Goal: Check status: Check status

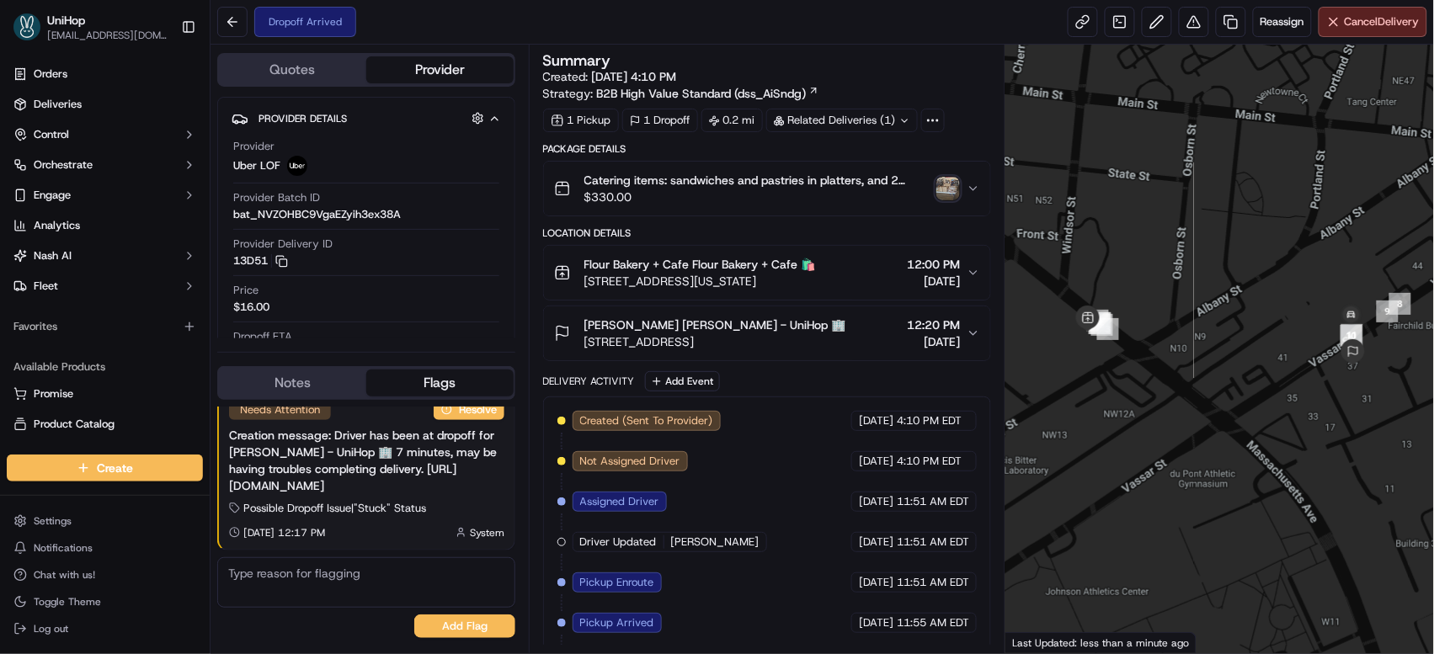
click at [946, 188] on img "button" at bounding box center [948, 189] width 24 height 24
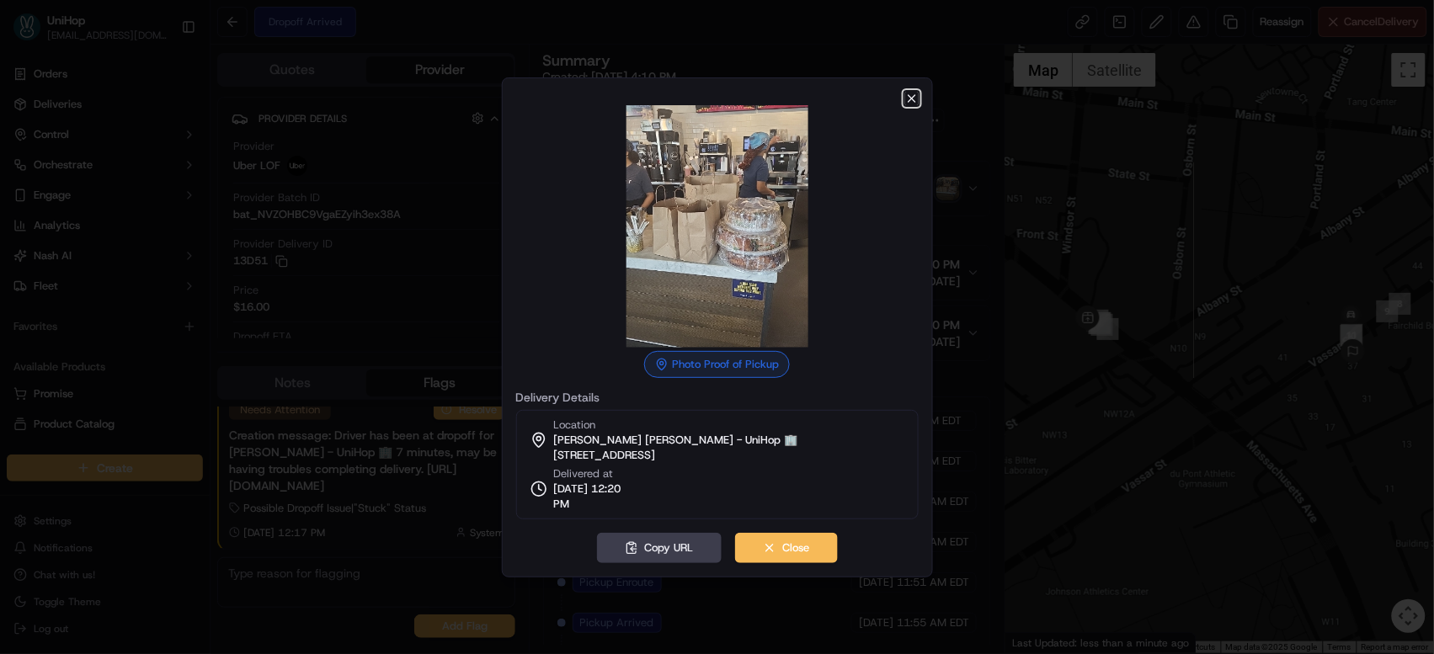
click at [916, 98] on icon "button" at bounding box center [911, 98] width 13 height 13
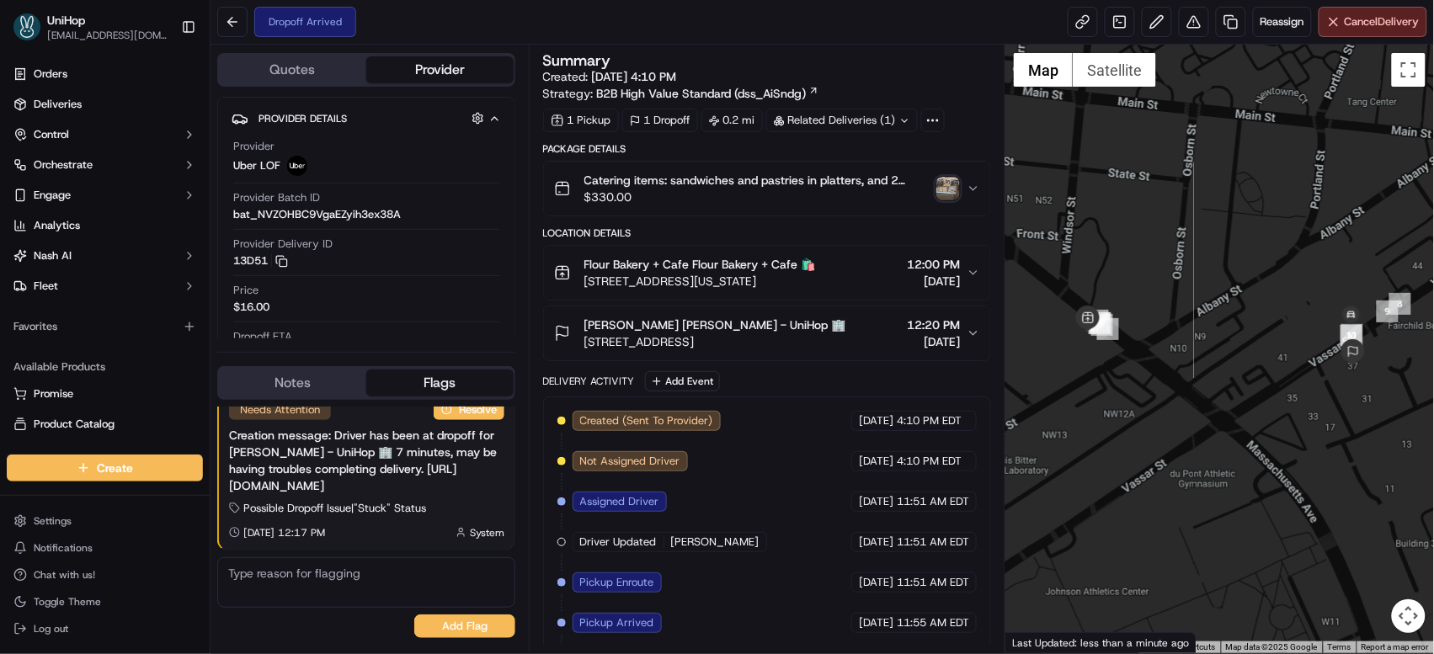
click at [772, 339] on span "[STREET_ADDRESS]" at bounding box center [715, 341] width 262 height 17
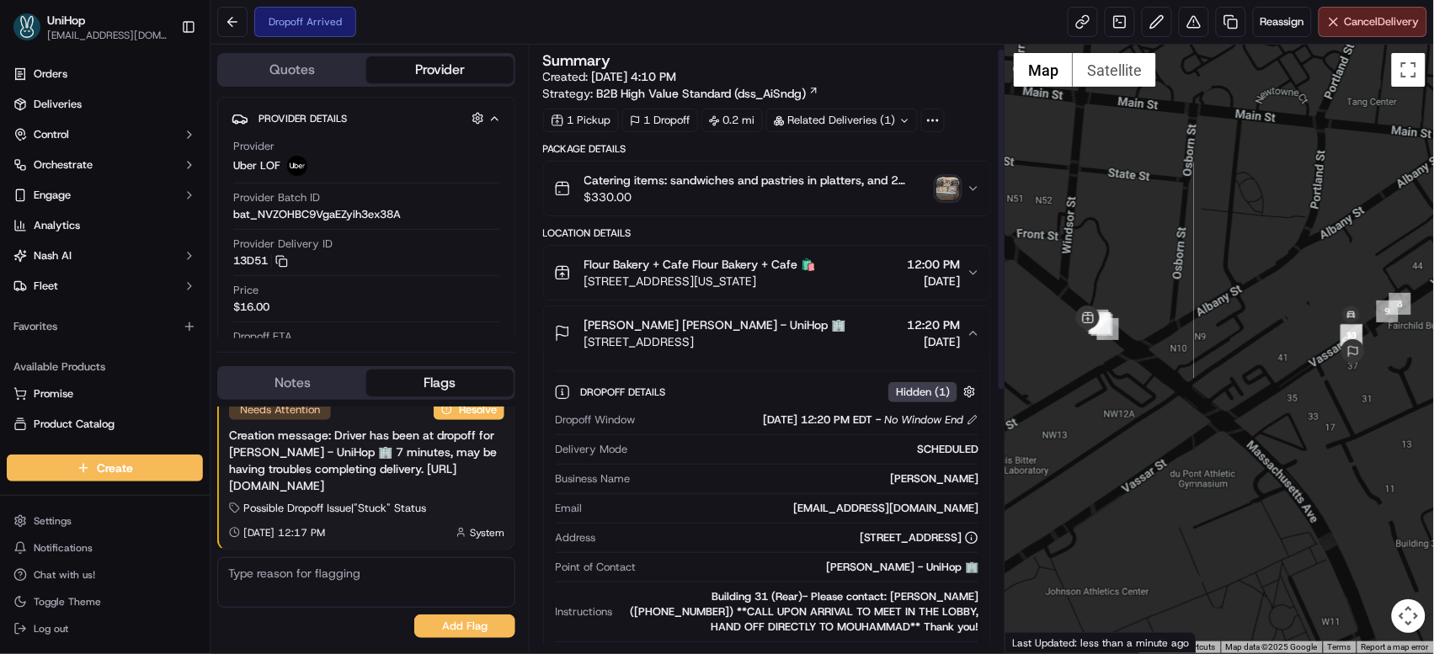
scroll to position [40, 0]
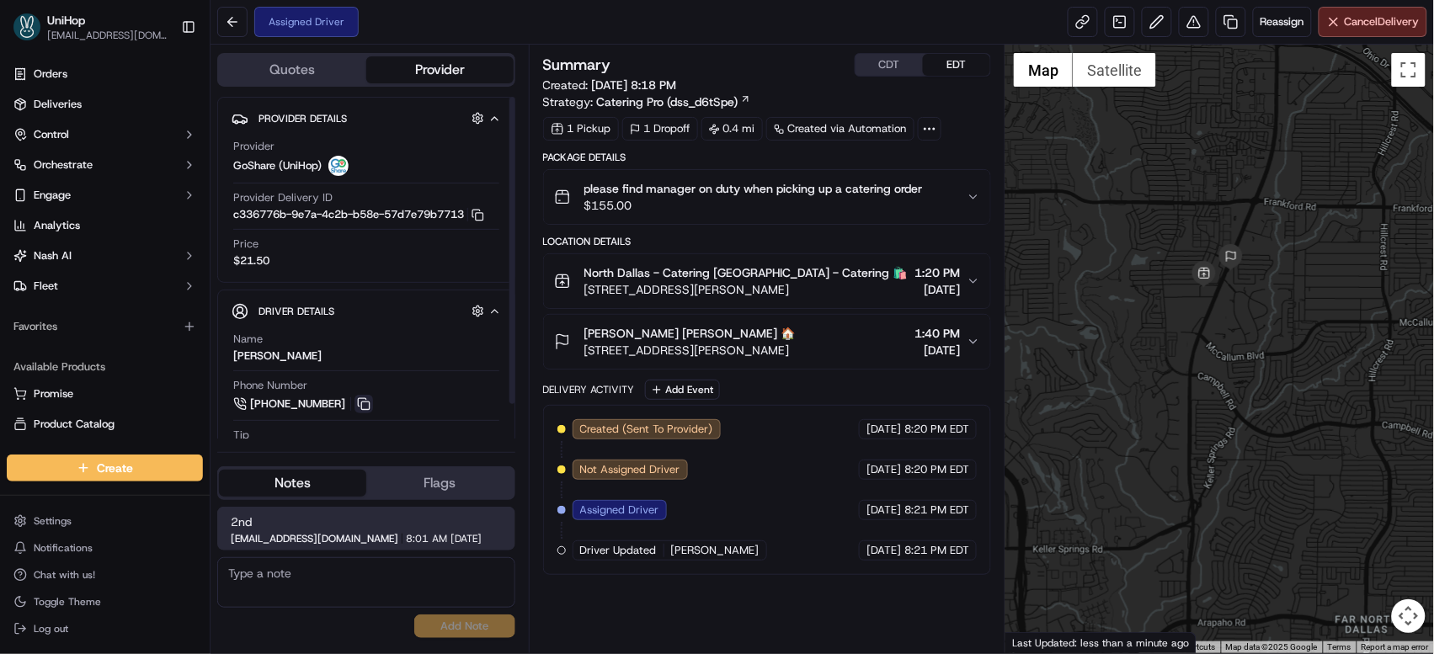
click at [360, 408] on button at bounding box center [363, 404] width 19 height 19
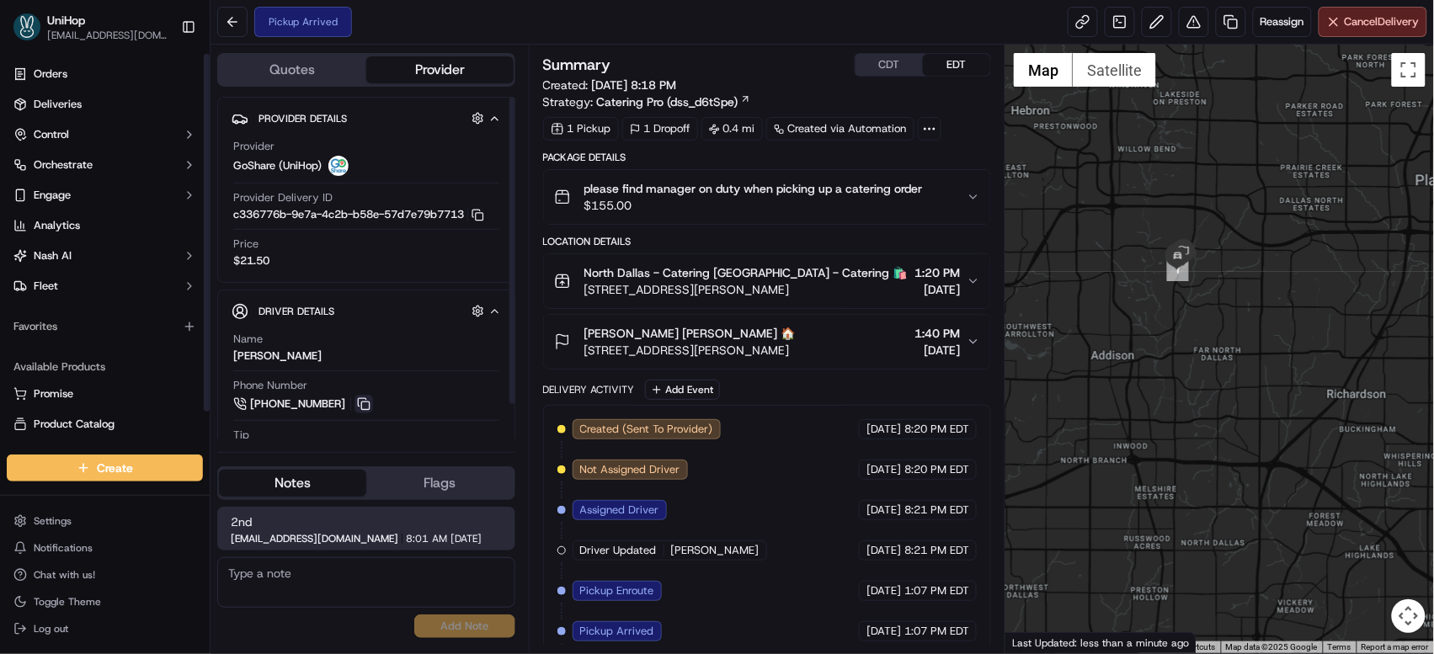
click at [363, 402] on button at bounding box center [363, 404] width 19 height 19
click at [885, 56] on button "CDT" at bounding box center [889, 65] width 67 height 22
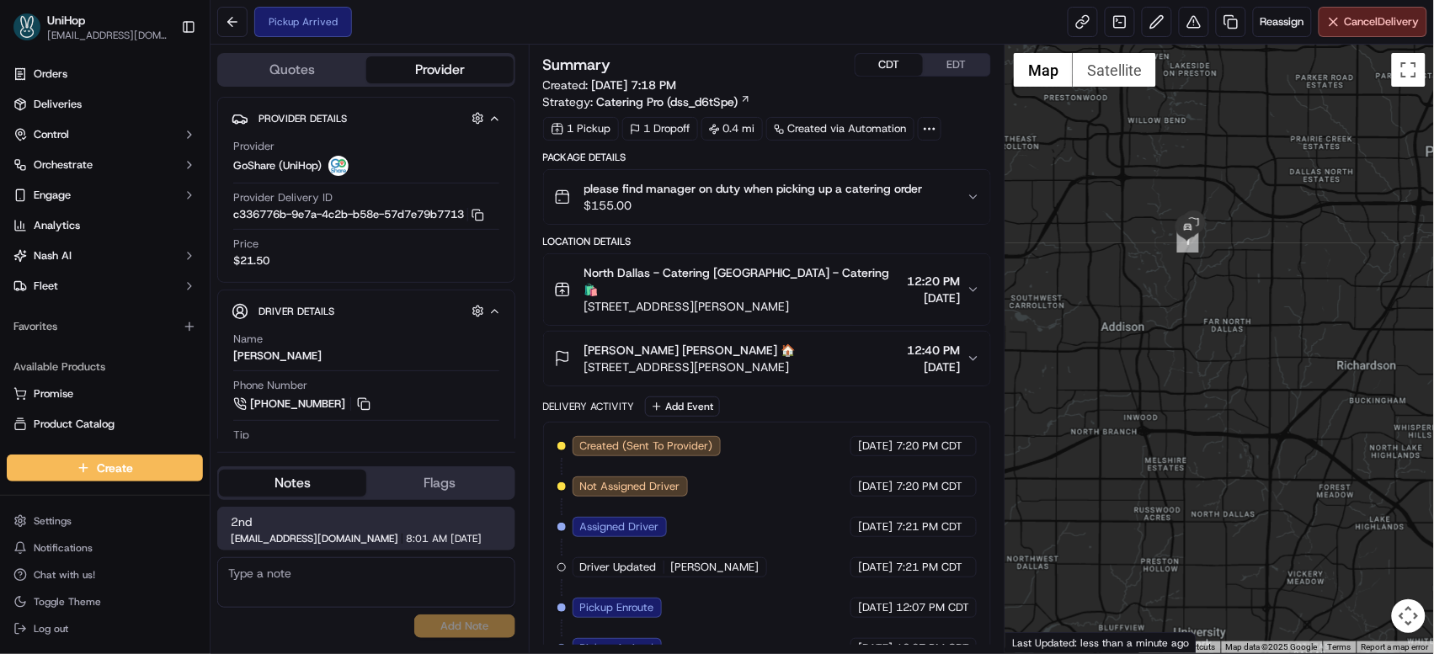
drag, startPoint x: 1196, startPoint y: 193, endPoint x: 1206, endPoint y: 163, distance: 32.0
click at [1206, 163] on div at bounding box center [1219, 349] width 429 height 609
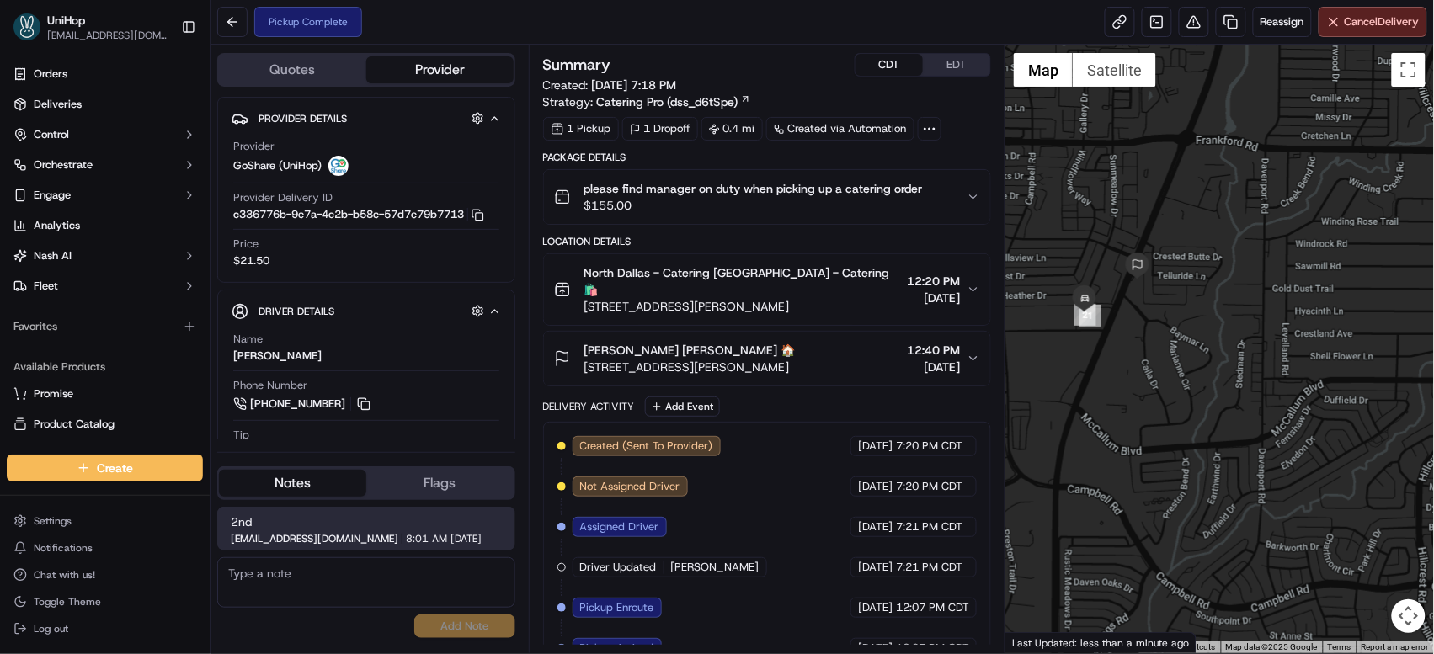
click at [785, 298] on span "17437 Preston Rd, Dallas, TX 75252, USA" at bounding box center [742, 306] width 317 height 17
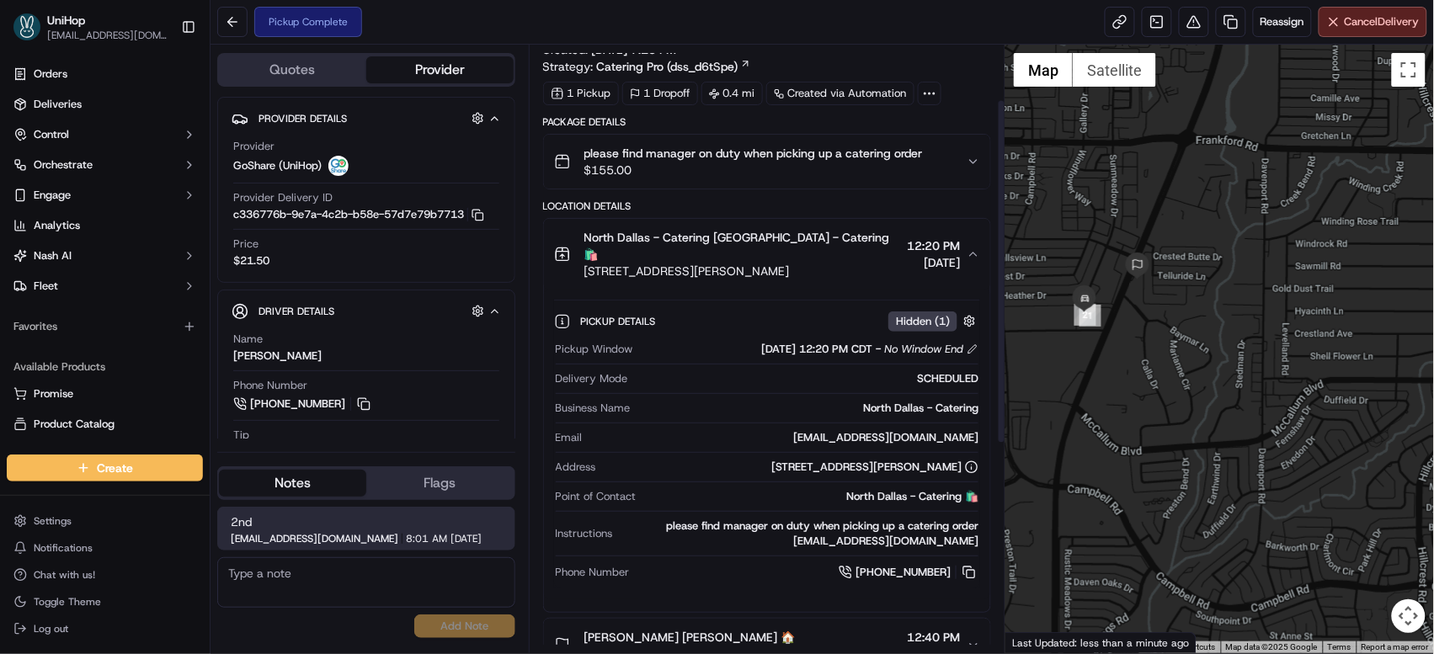
scroll to position [460, 0]
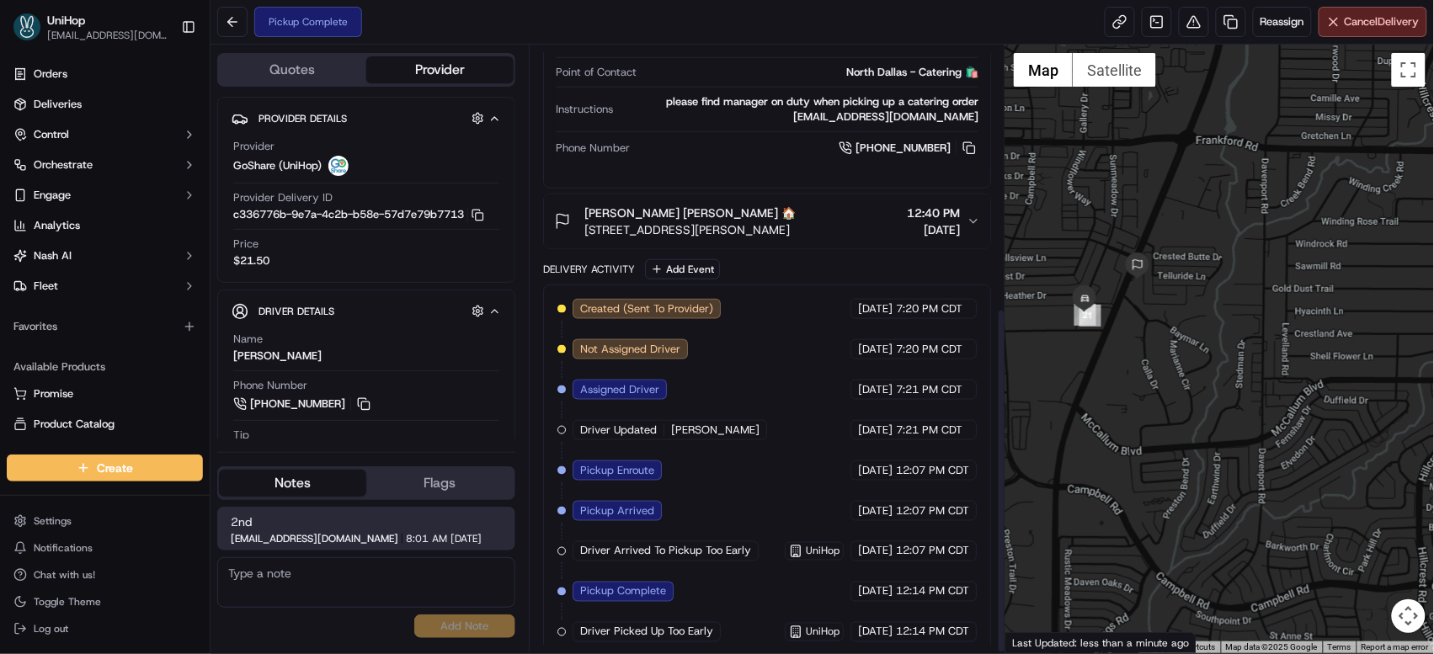
click at [789, 221] on span "17610 Preston Rd, Dallas, TX 75252, USA" at bounding box center [689, 229] width 211 height 17
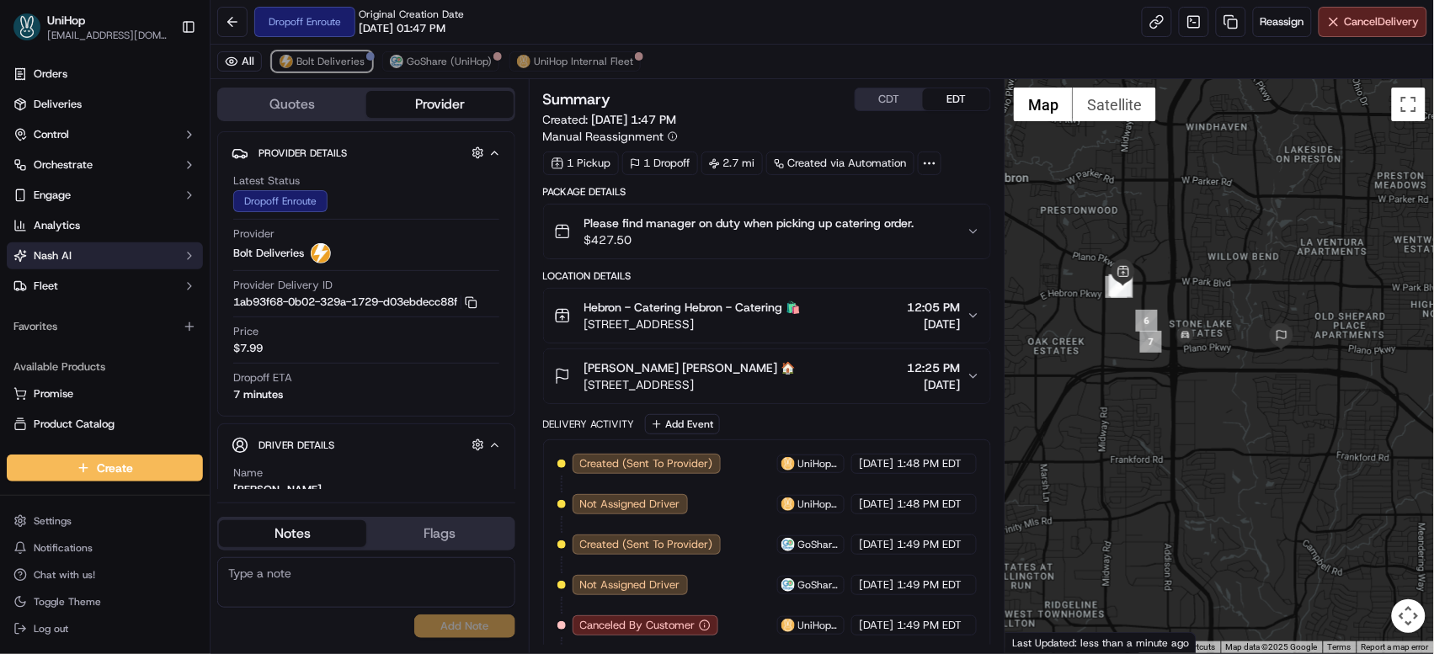
drag, startPoint x: 338, startPoint y: 62, endPoint x: 26, endPoint y: 249, distance: 363.3
click at [338, 61] on span "Bolt Deliveries" at bounding box center [330, 61] width 68 height 13
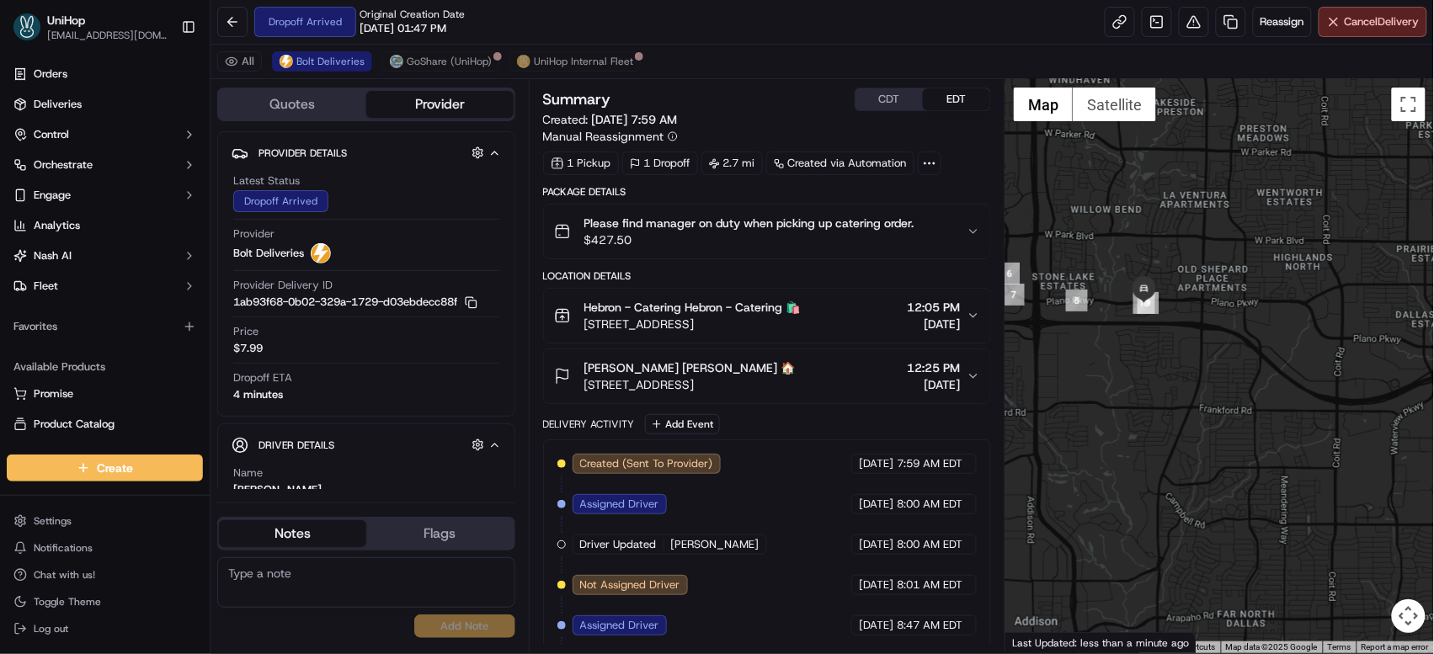
drag, startPoint x: 1347, startPoint y: 248, endPoint x: 1207, endPoint y: 200, distance: 148.6
click at [1207, 200] on div at bounding box center [1219, 366] width 429 height 574
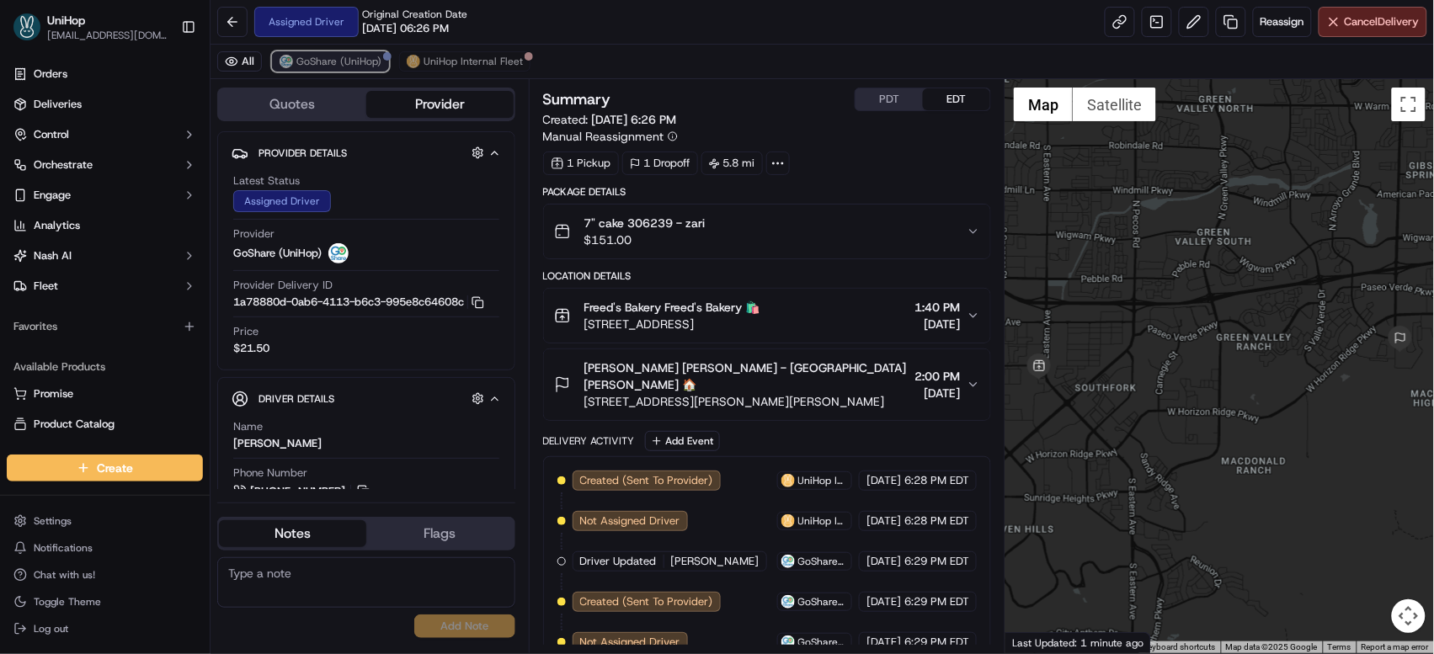
click at [344, 62] on span "GoShare (UniHop)" at bounding box center [338, 61] width 85 height 13
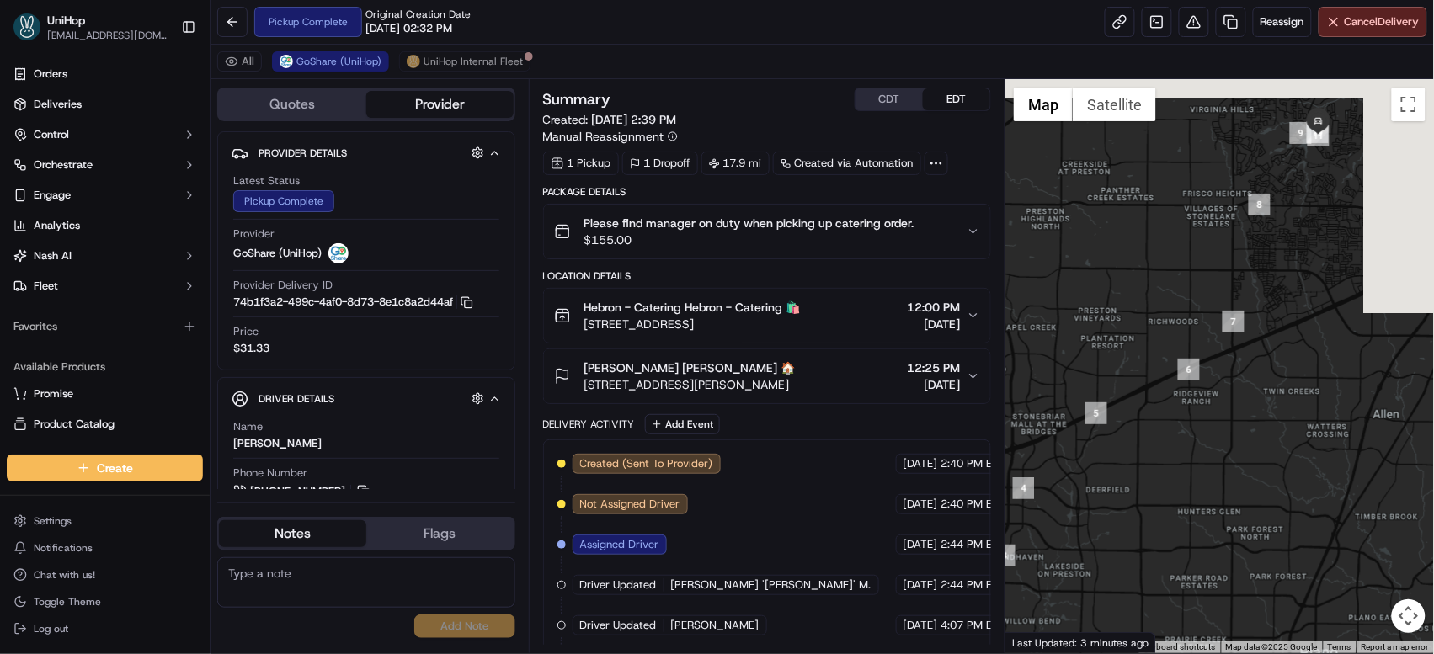
drag, startPoint x: 1277, startPoint y: 219, endPoint x: 1164, endPoint y: 256, distance: 119.6
click at [1164, 256] on div at bounding box center [1219, 366] width 429 height 574
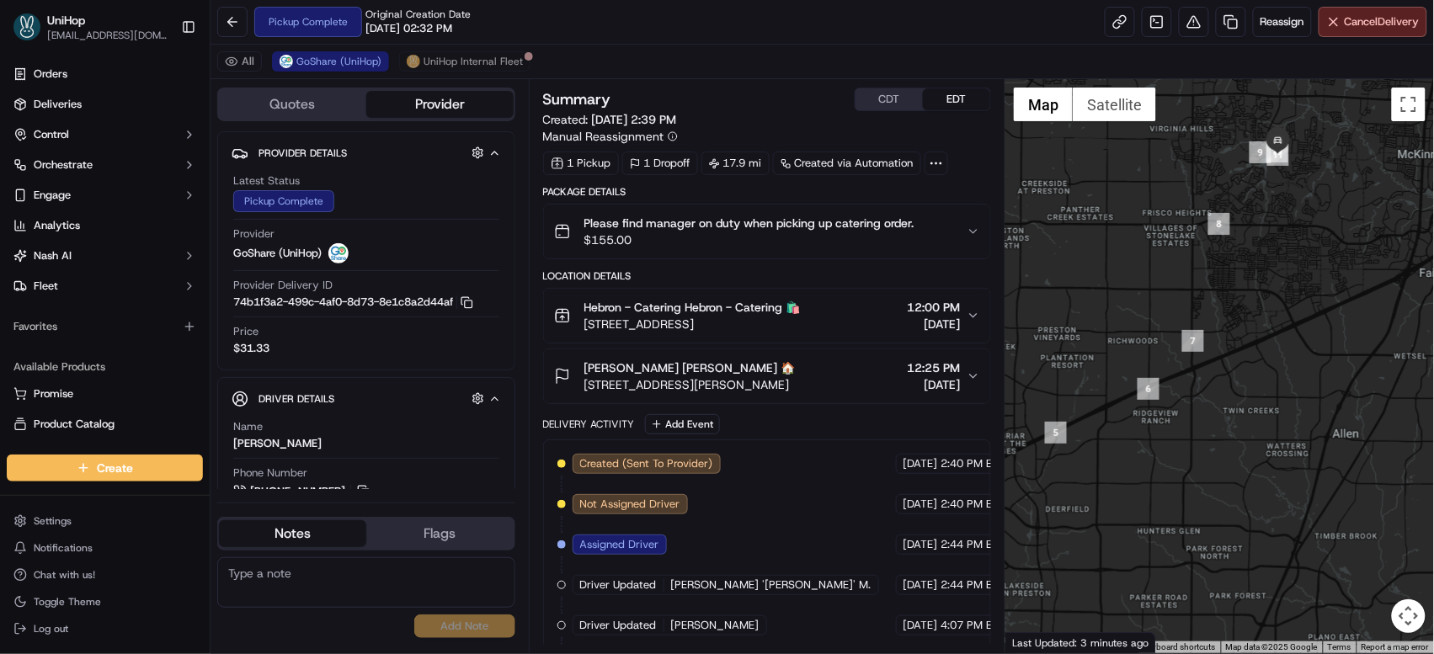
click at [970, 317] on icon "button" at bounding box center [973, 315] width 13 height 13
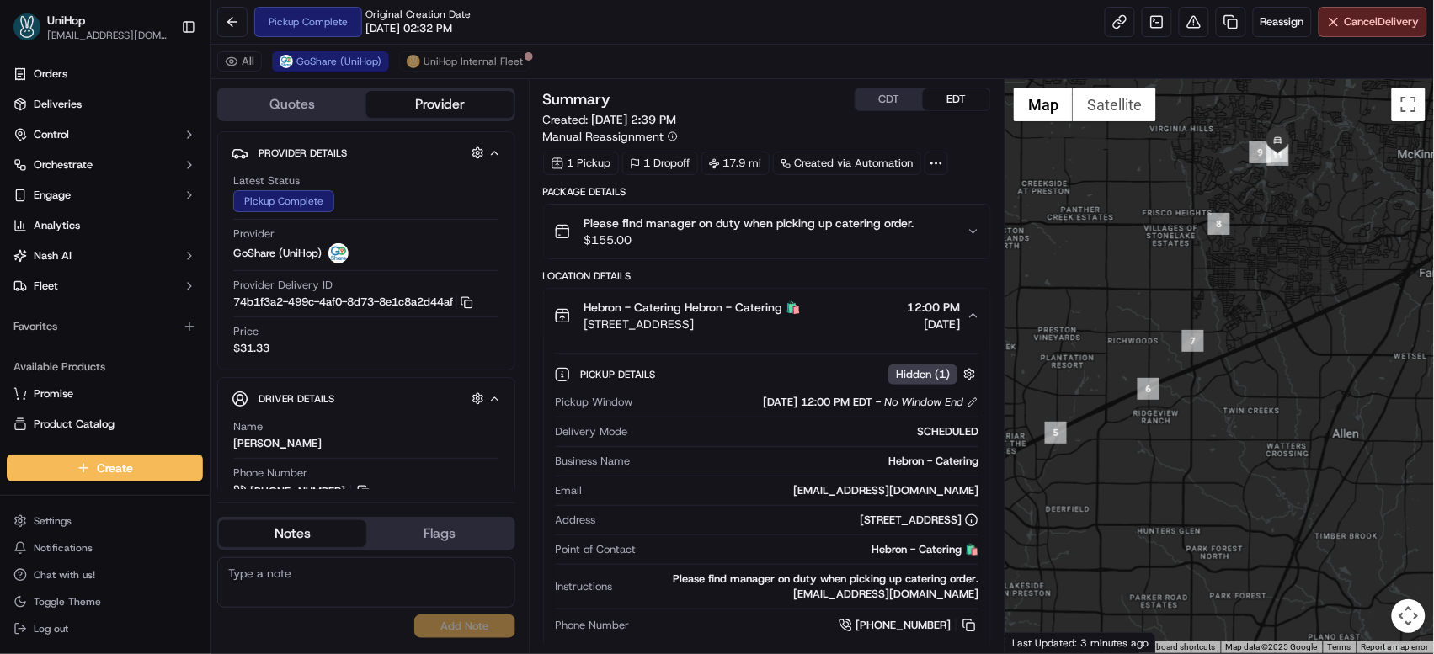
click at [970, 317] on icon "button" at bounding box center [973, 315] width 13 height 13
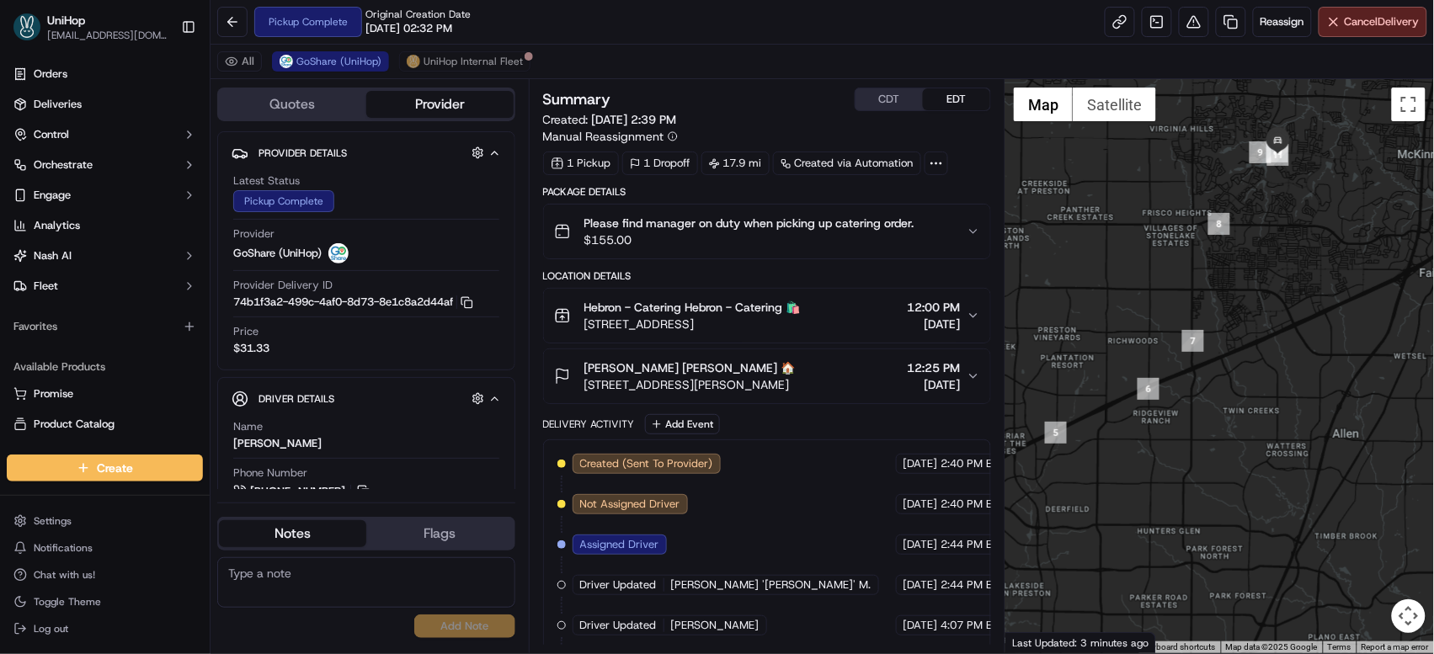
click at [973, 225] on icon "button" at bounding box center [973, 231] width 13 height 13
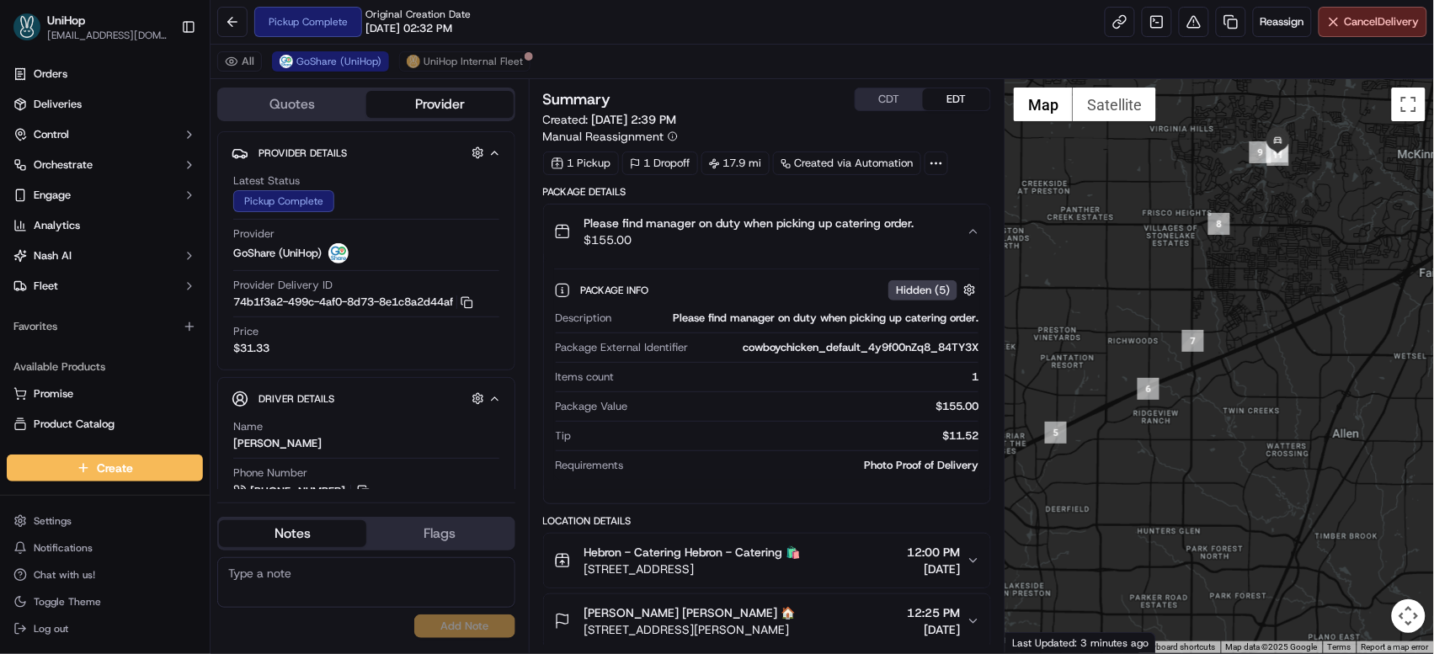
click at [973, 225] on icon "button" at bounding box center [973, 231] width 13 height 13
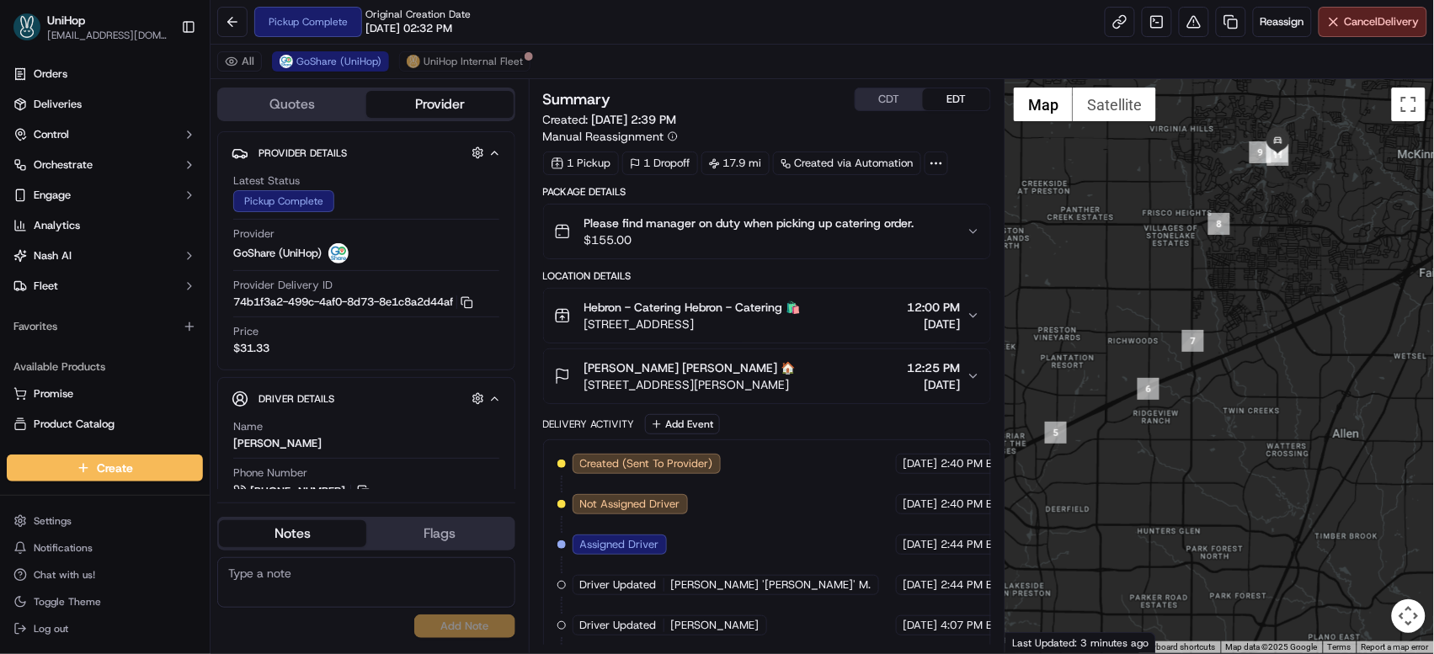
click at [940, 303] on span "12:00 PM" at bounding box center [933, 307] width 53 height 17
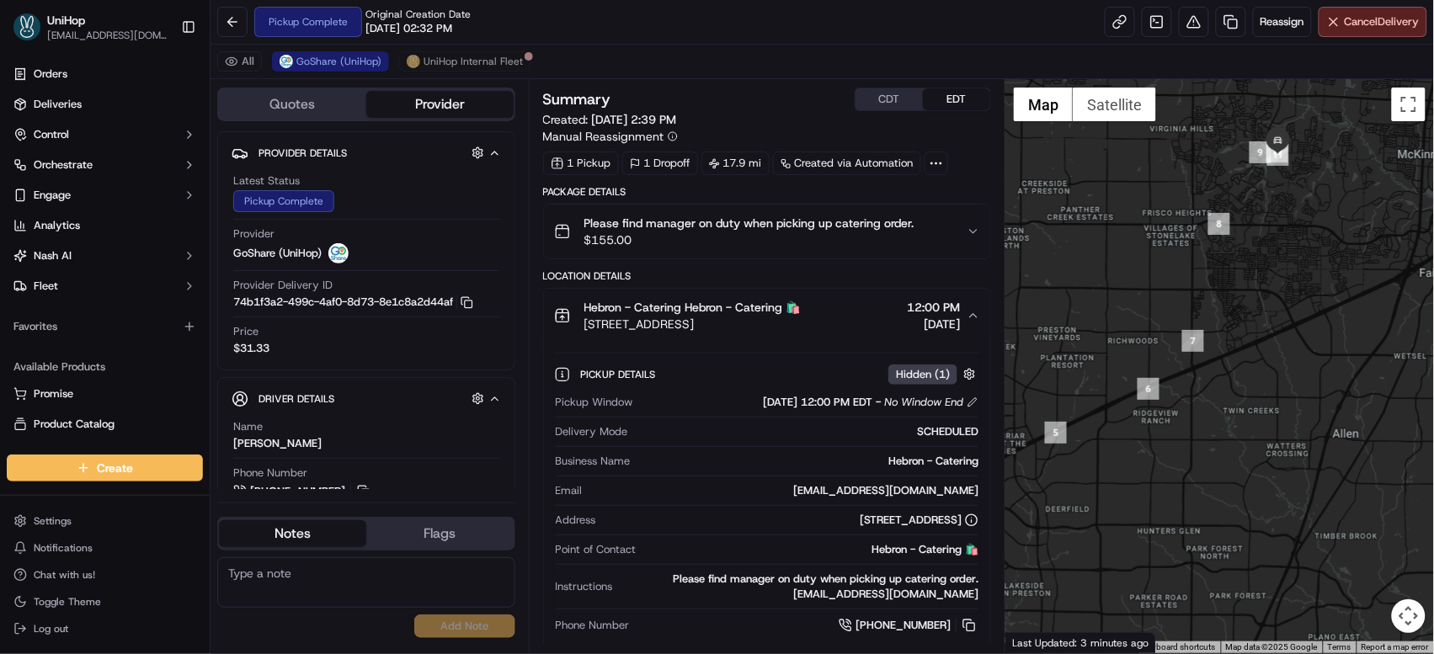
click at [940, 303] on span "12:00 PM" at bounding box center [933, 307] width 53 height 17
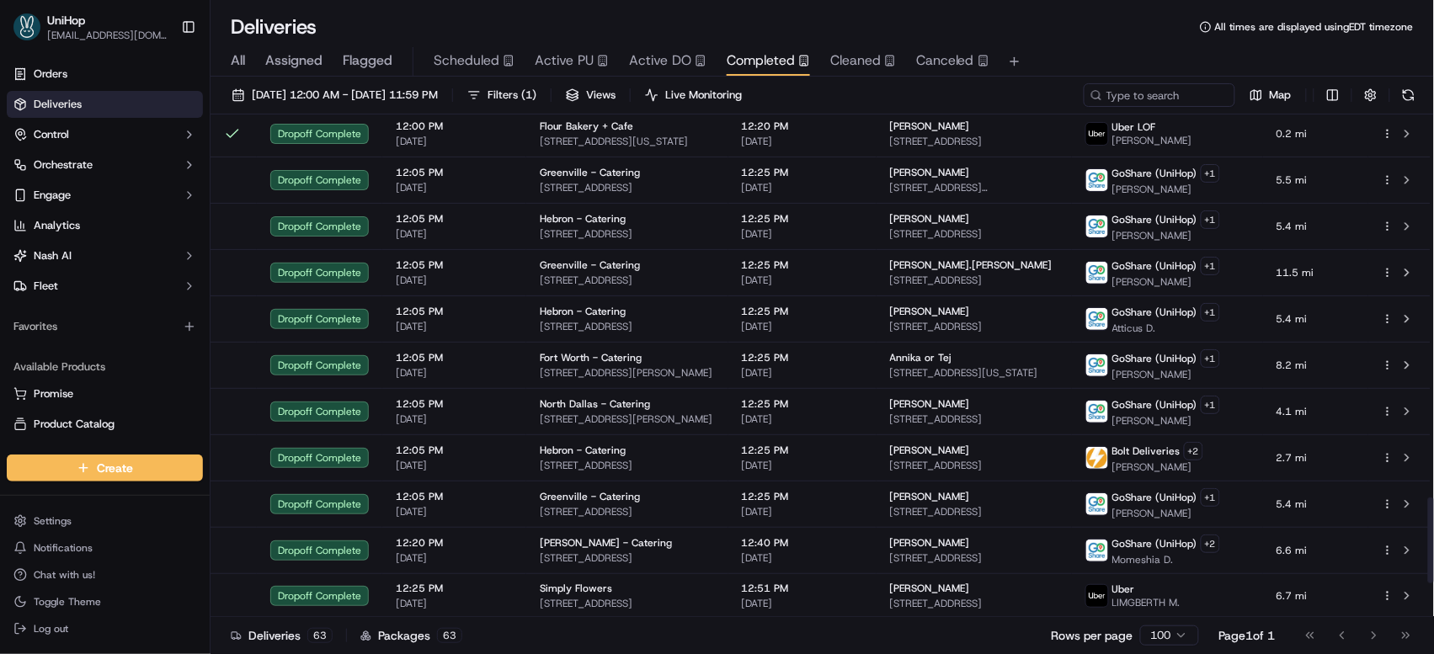
scroll to position [2438, 0]
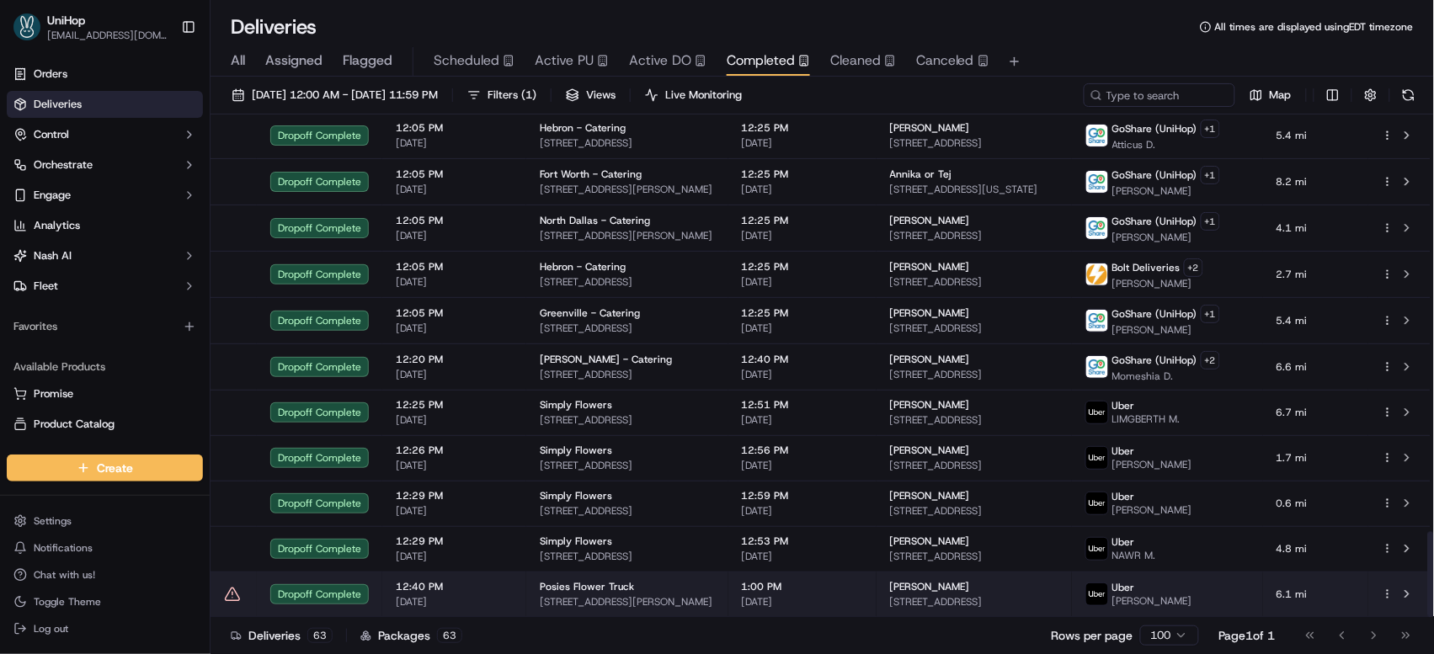
click at [770, 581] on span "1:00 PM" at bounding box center [802, 586] width 121 height 13
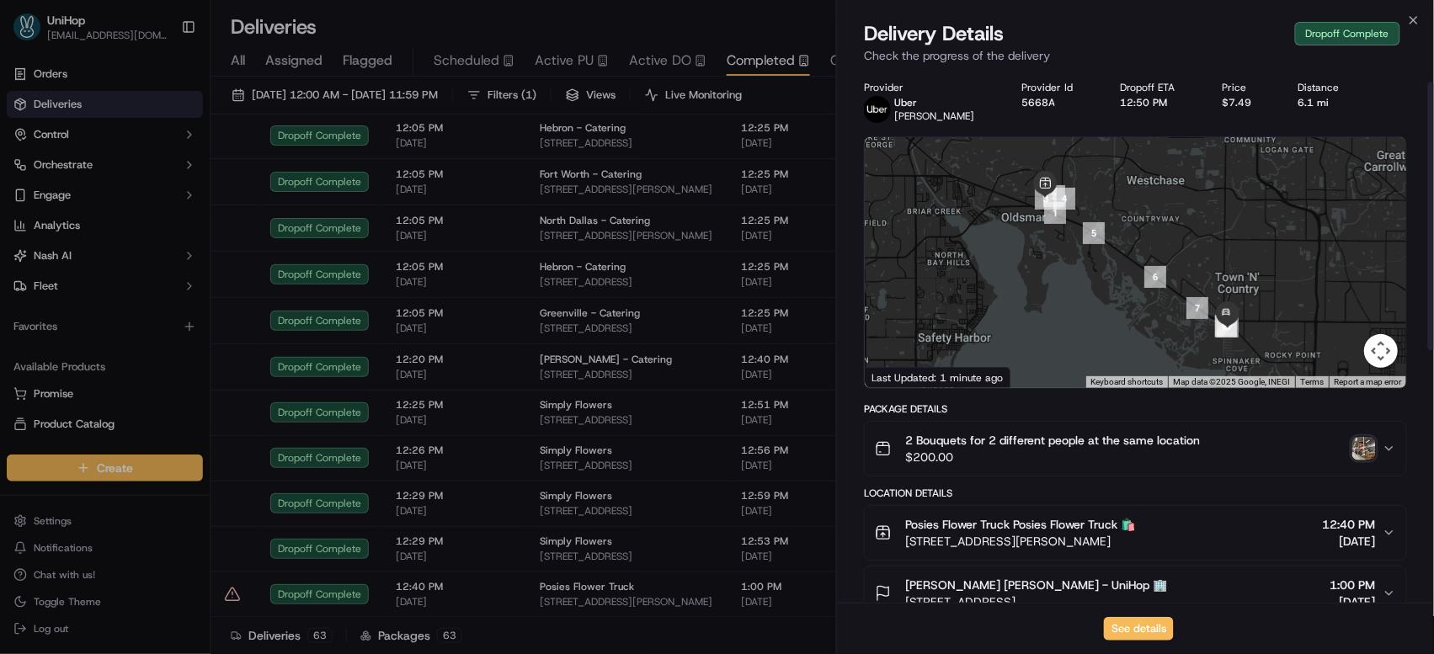
scroll to position [522, 0]
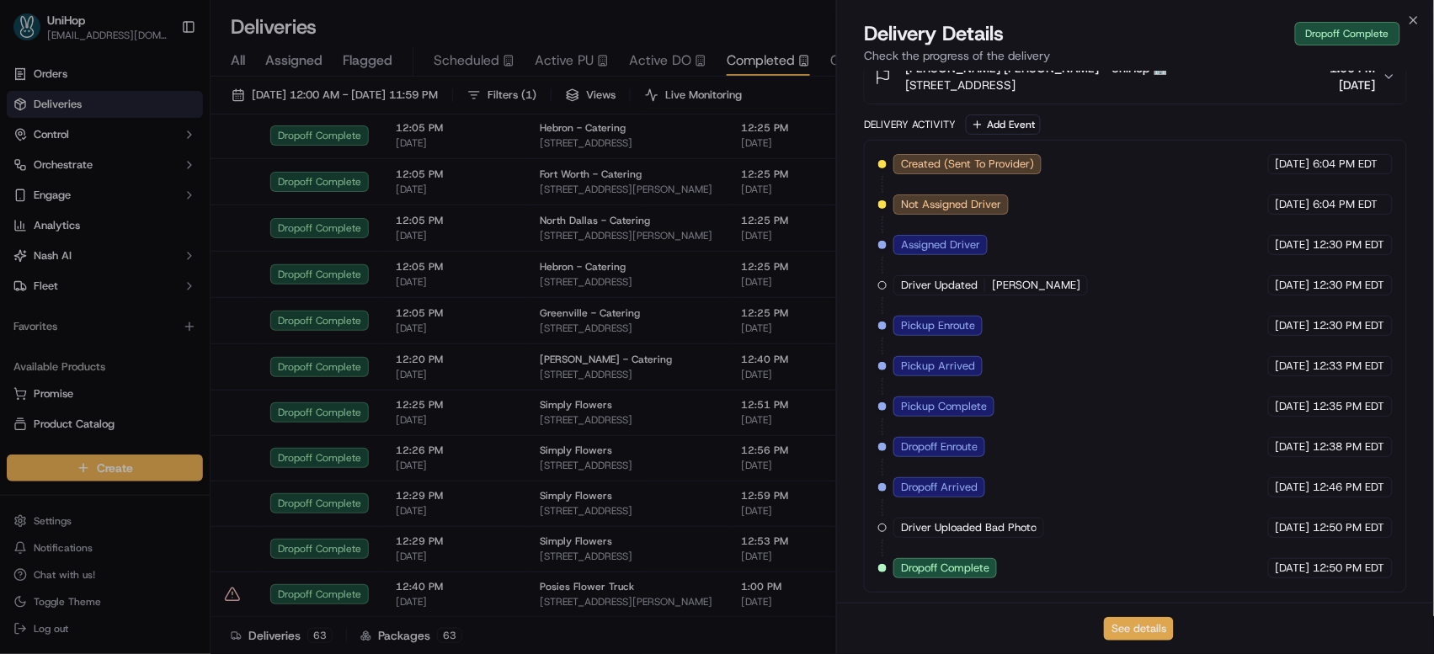
click at [1128, 620] on button "See details" at bounding box center [1139, 629] width 70 height 24
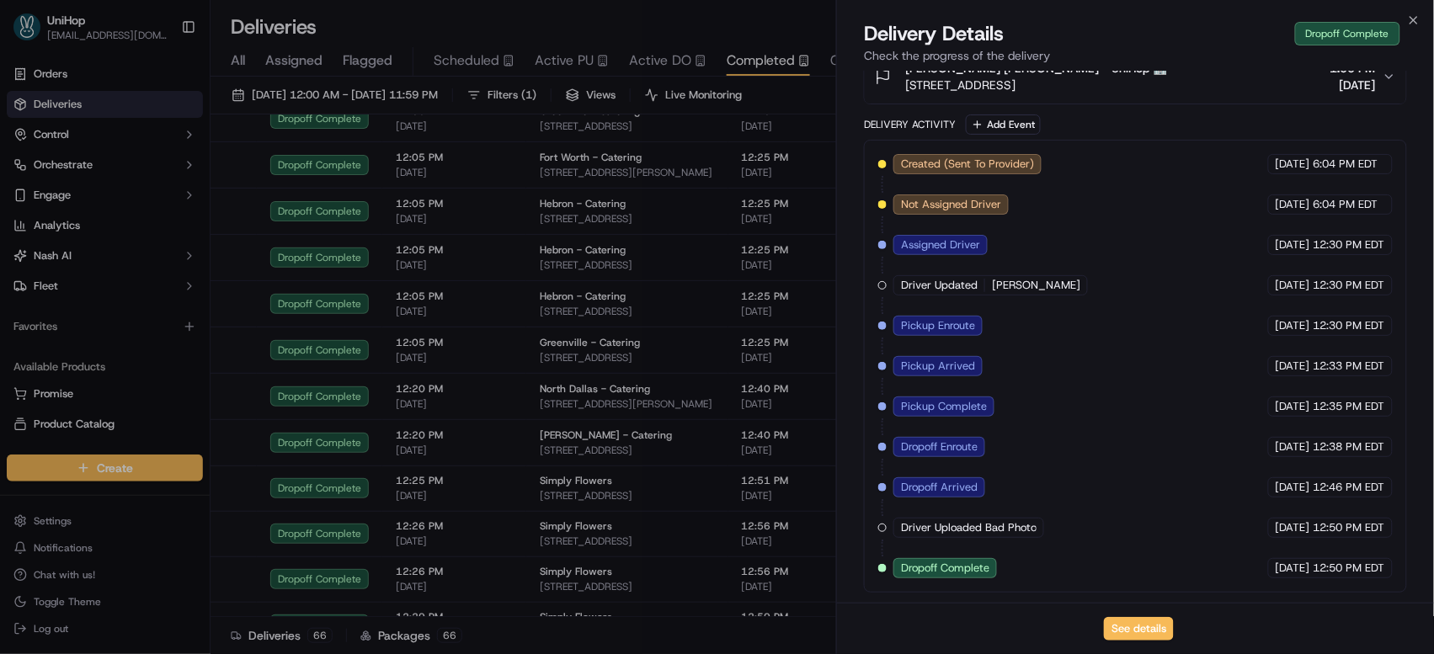
click at [661, 57] on span "Active DO" at bounding box center [660, 61] width 62 height 20
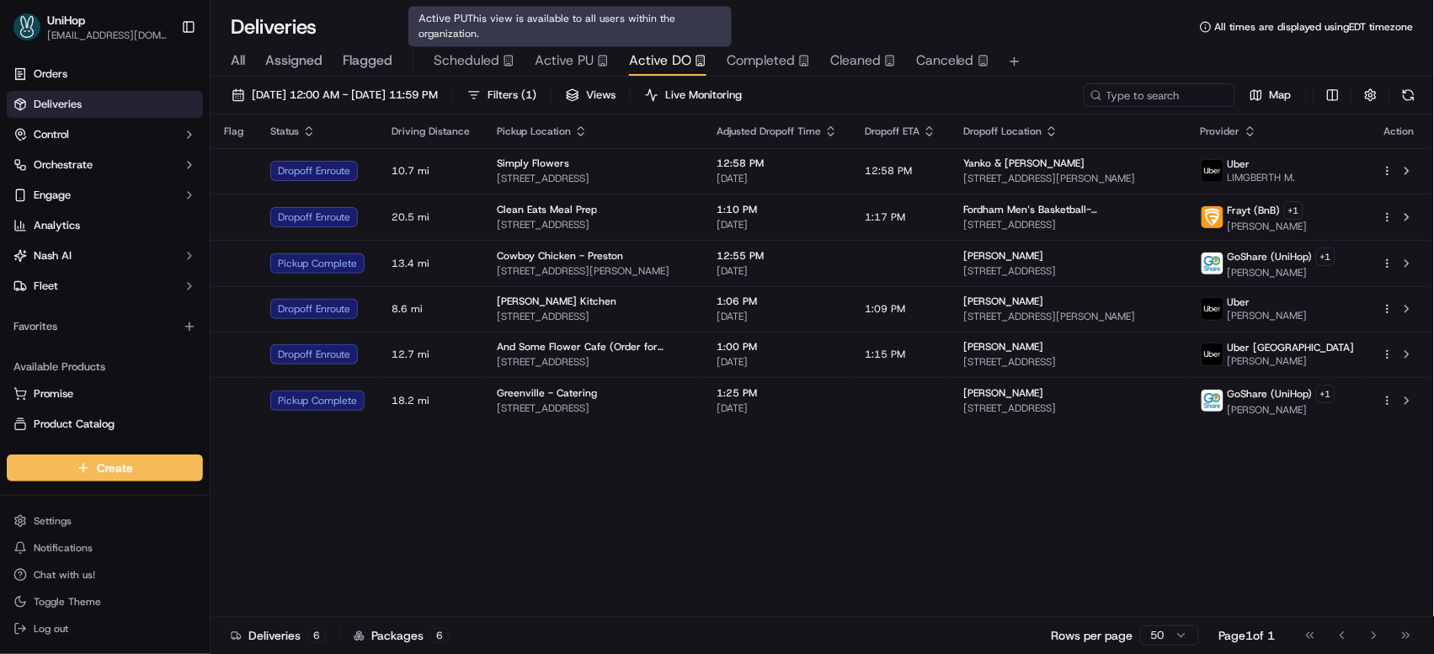
click at [580, 56] on span "Active PU" at bounding box center [564, 61] width 59 height 20
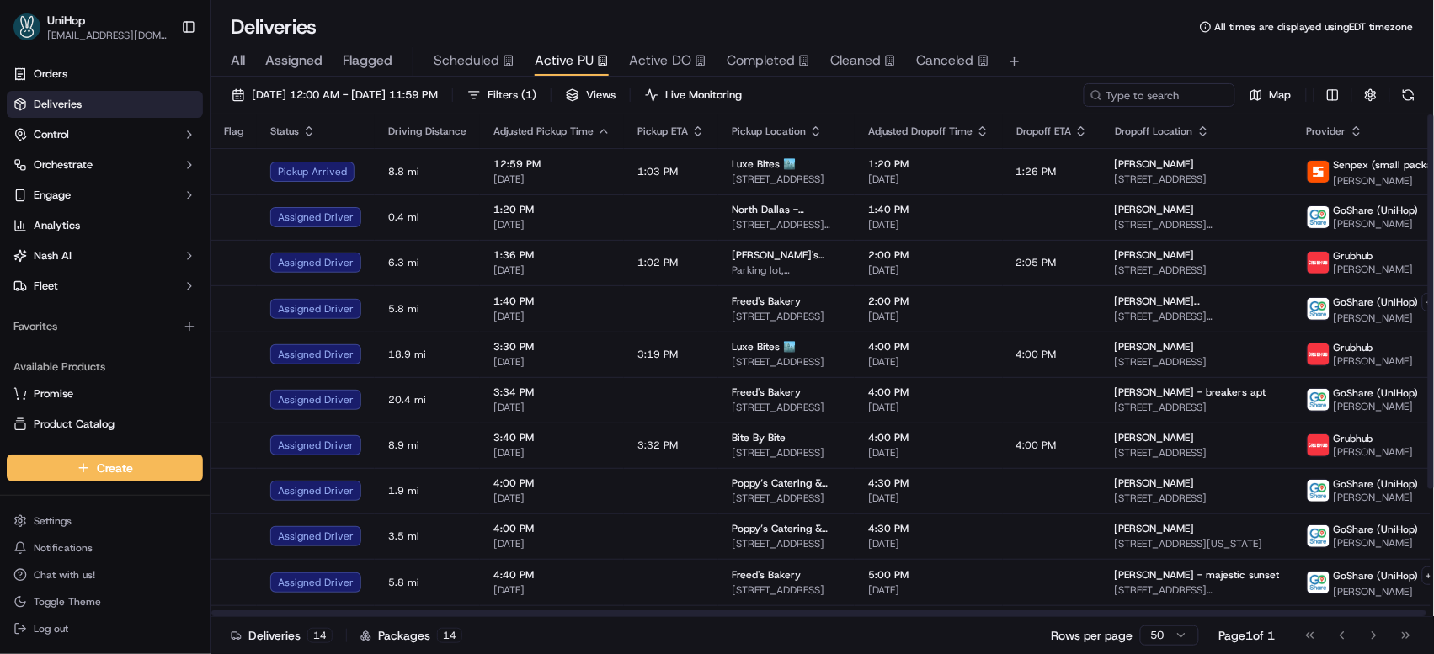
click at [1081, 36] on div "Deliveries All times are displayed using EDT timezone" at bounding box center [822, 26] width 1223 height 27
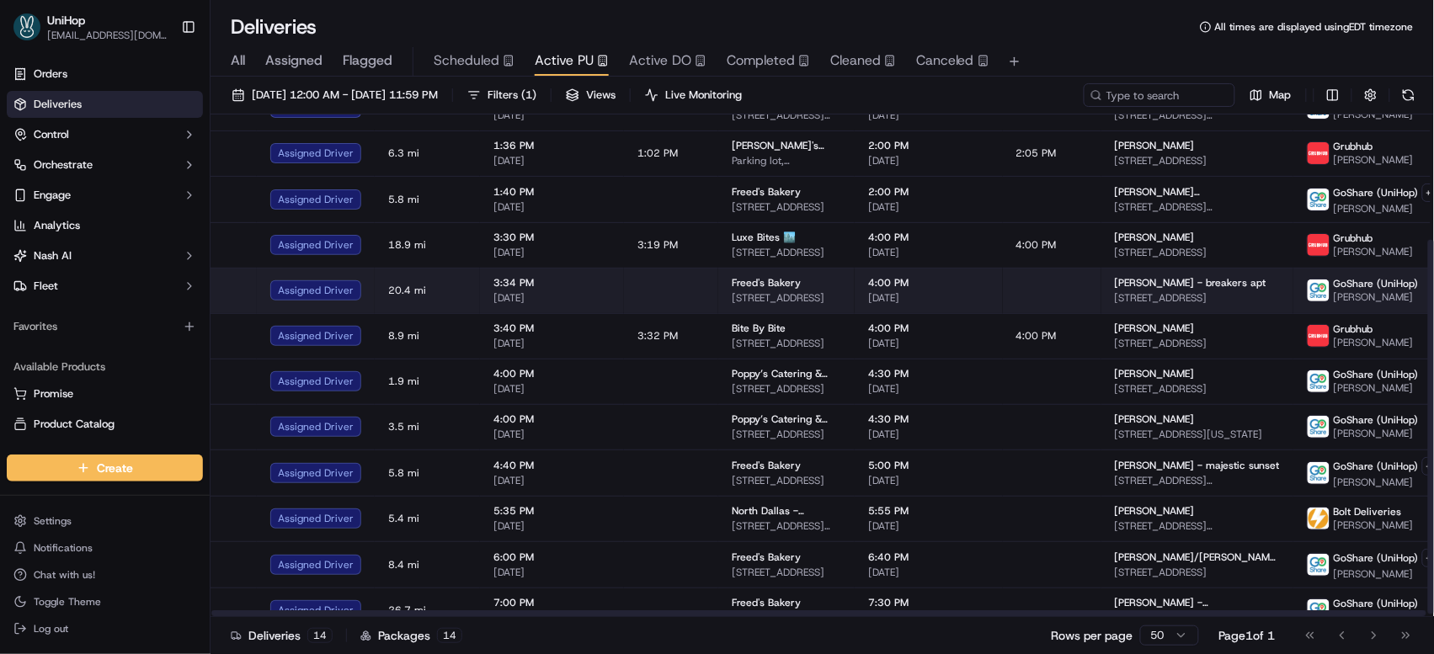
scroll to position [173, 0]
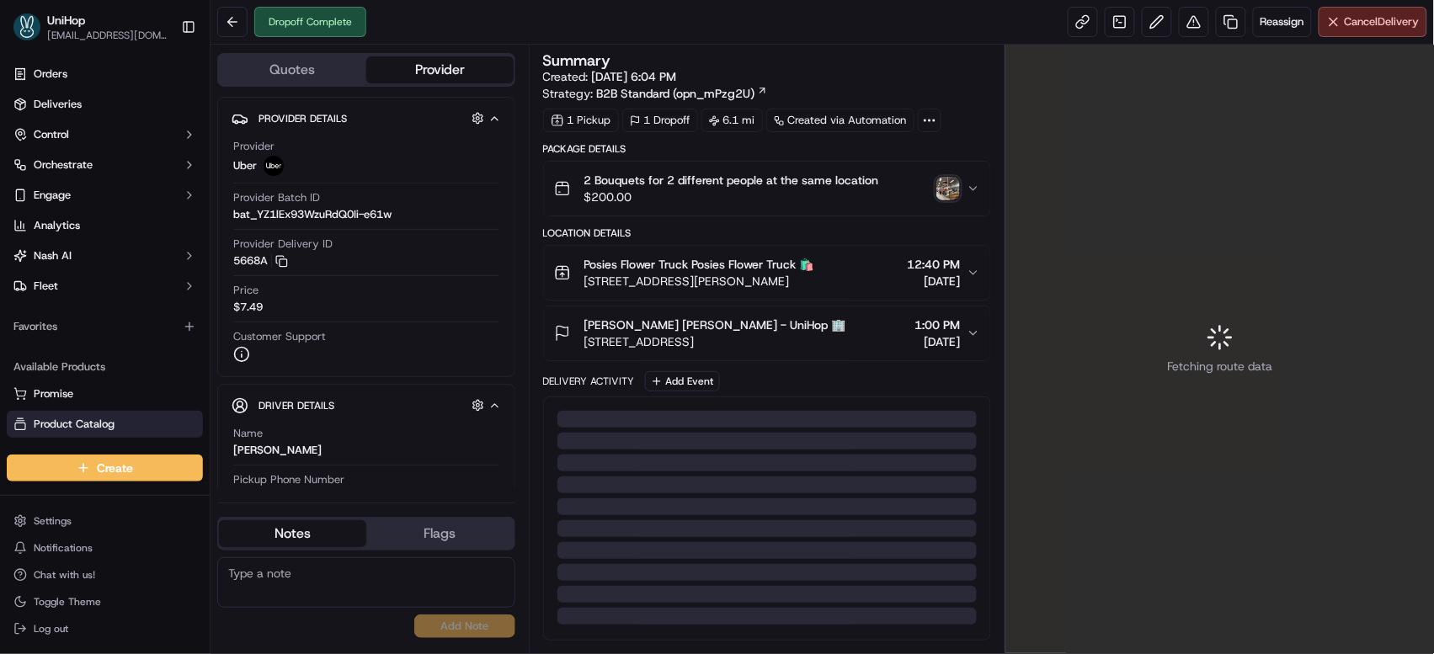
scroll to position [410, 0]
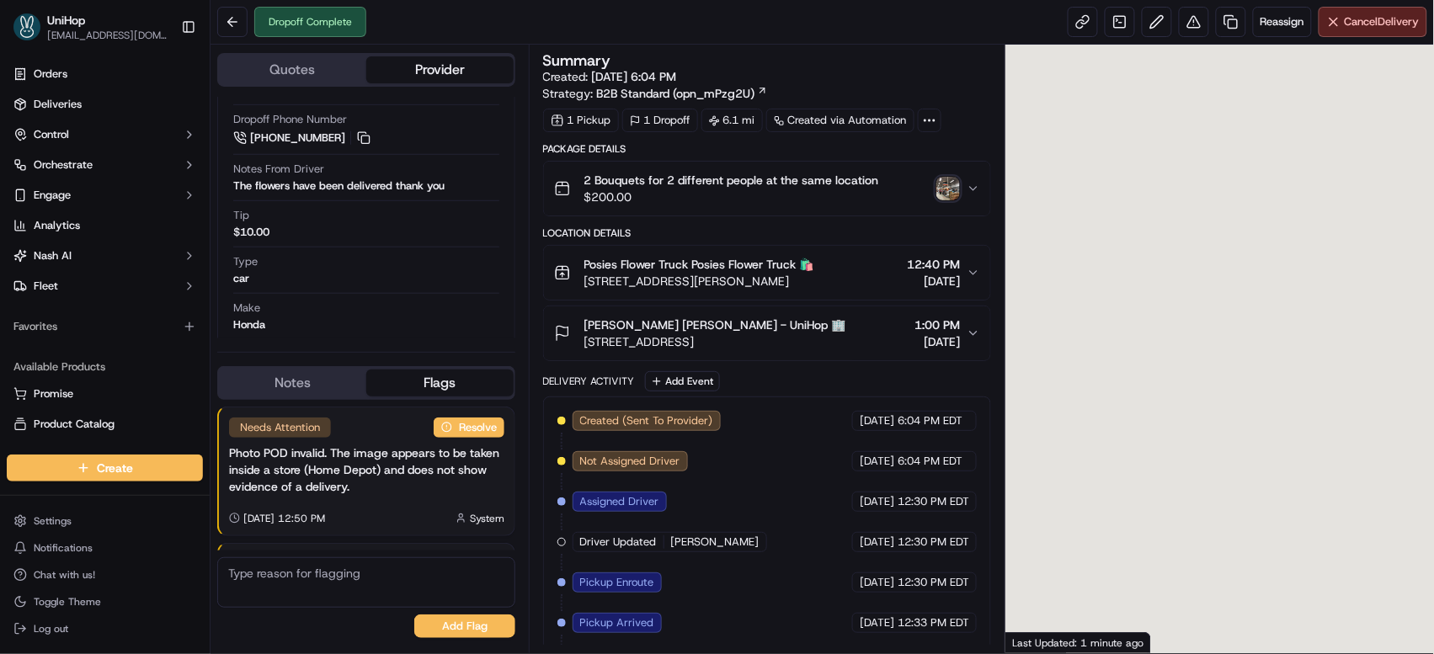
click at [945, 199] on img "button" at bounding box center [948, 189] width 24 height 24
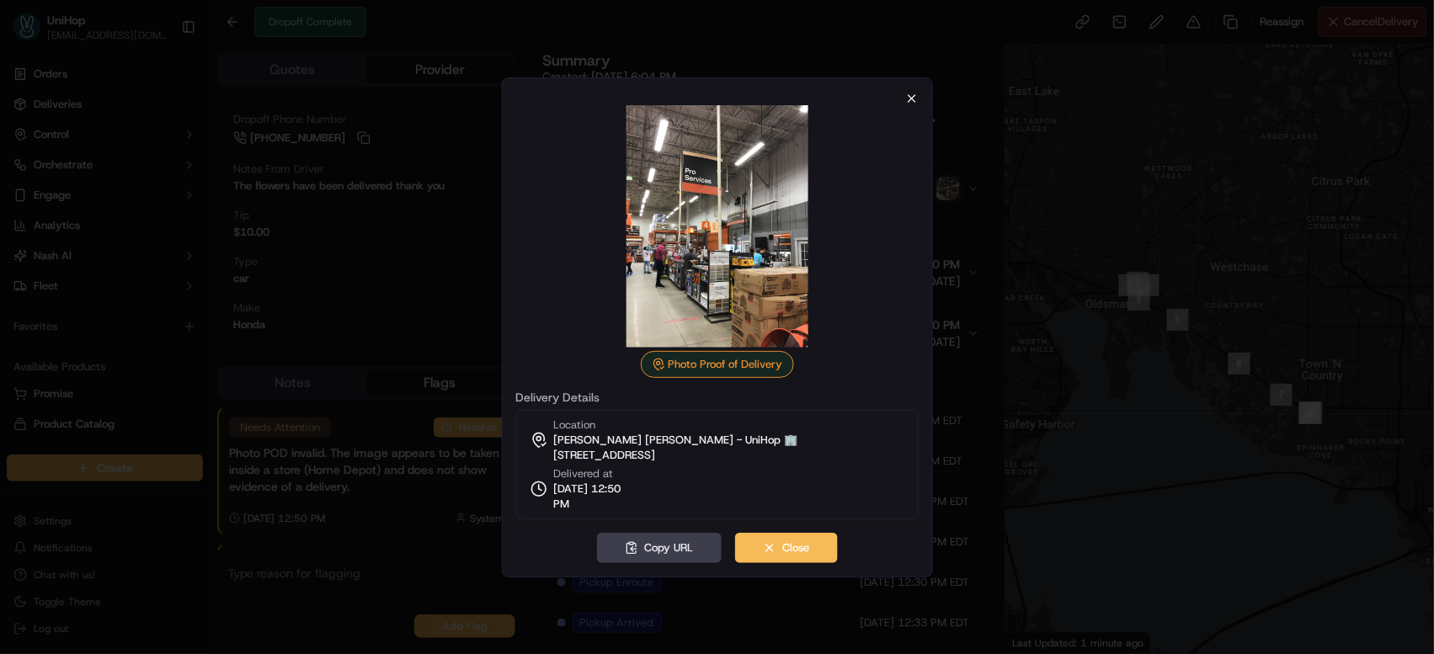
scroll to position [170, 0]
click at [910, 95] on icon "button" at bounding box center [911, 98] width 13 height 13
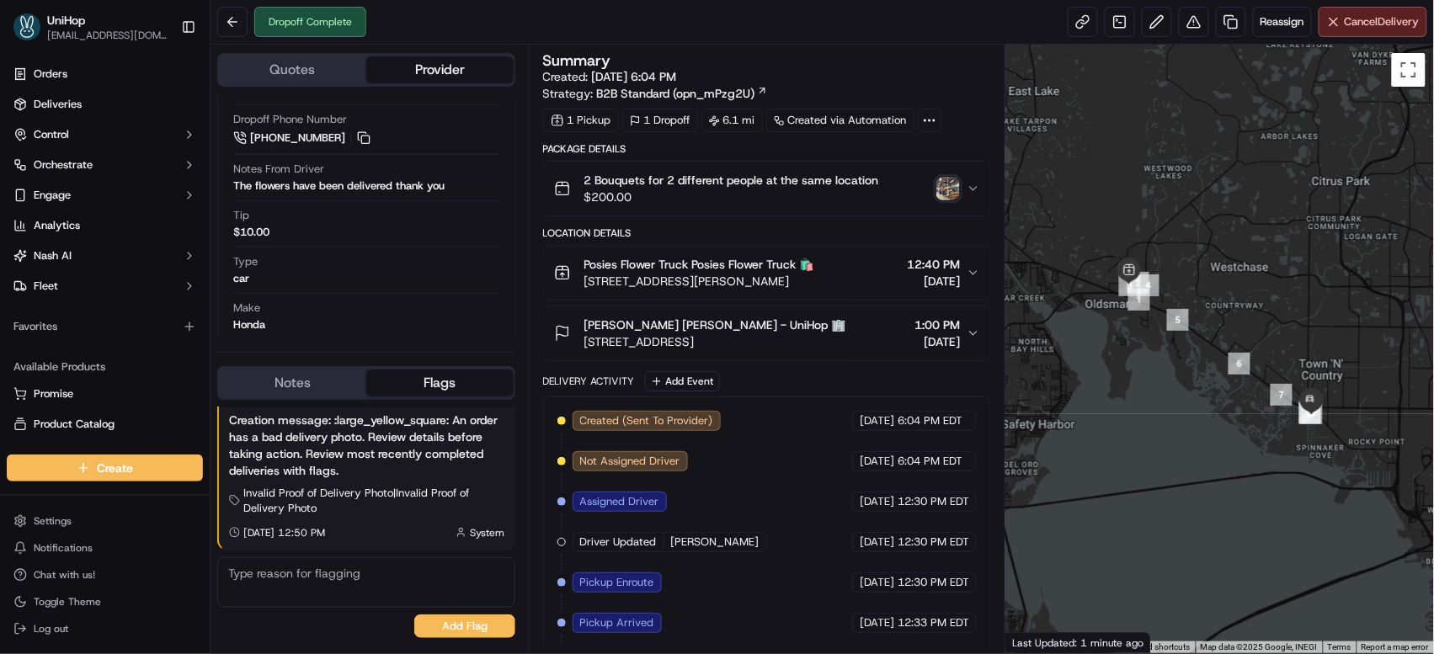
scroll to position [0, 0]
click at [834, 325] on div "[PERSON_NAME] [PERSON_NAME] - UniHop 🏢" at bounding box center [715, 325] width 262 height 17
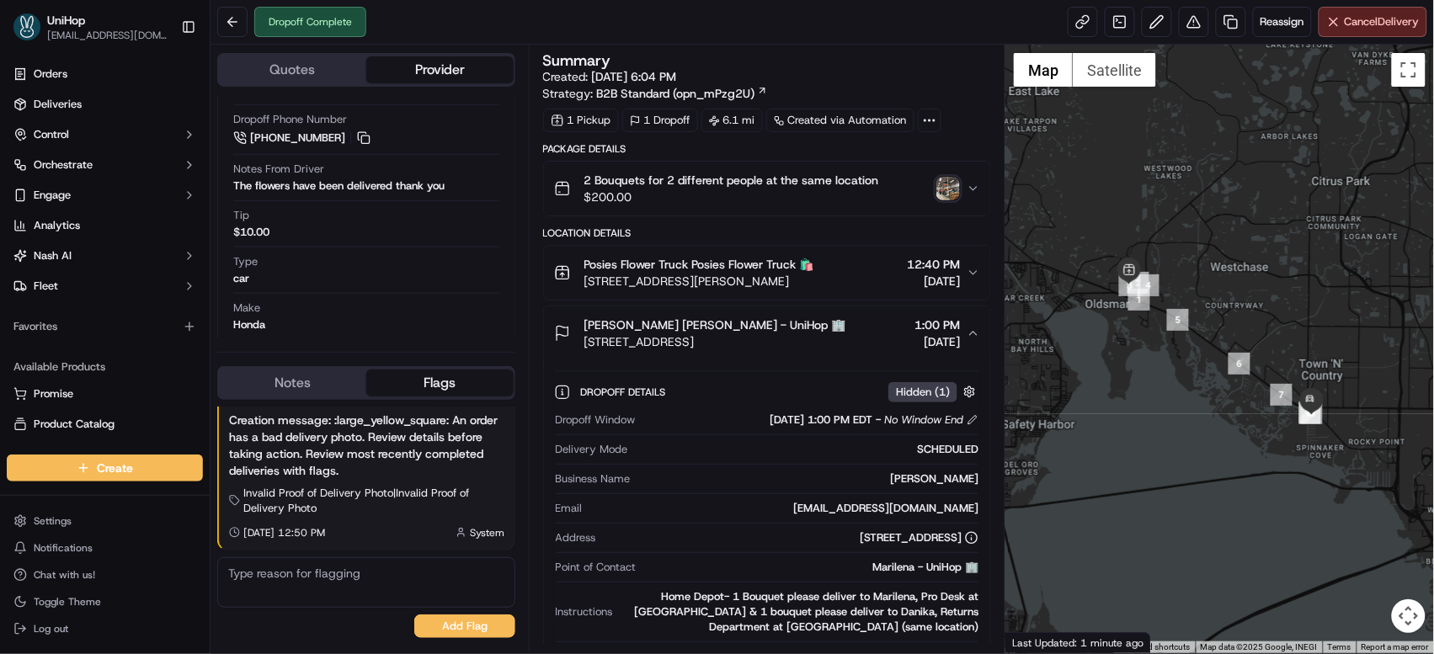
click at [834, 325] on div "[PERSON_NAME] [PERSON_NAME] - UniHop 🏢" at bounding box center [715, 325] width 262 height 17
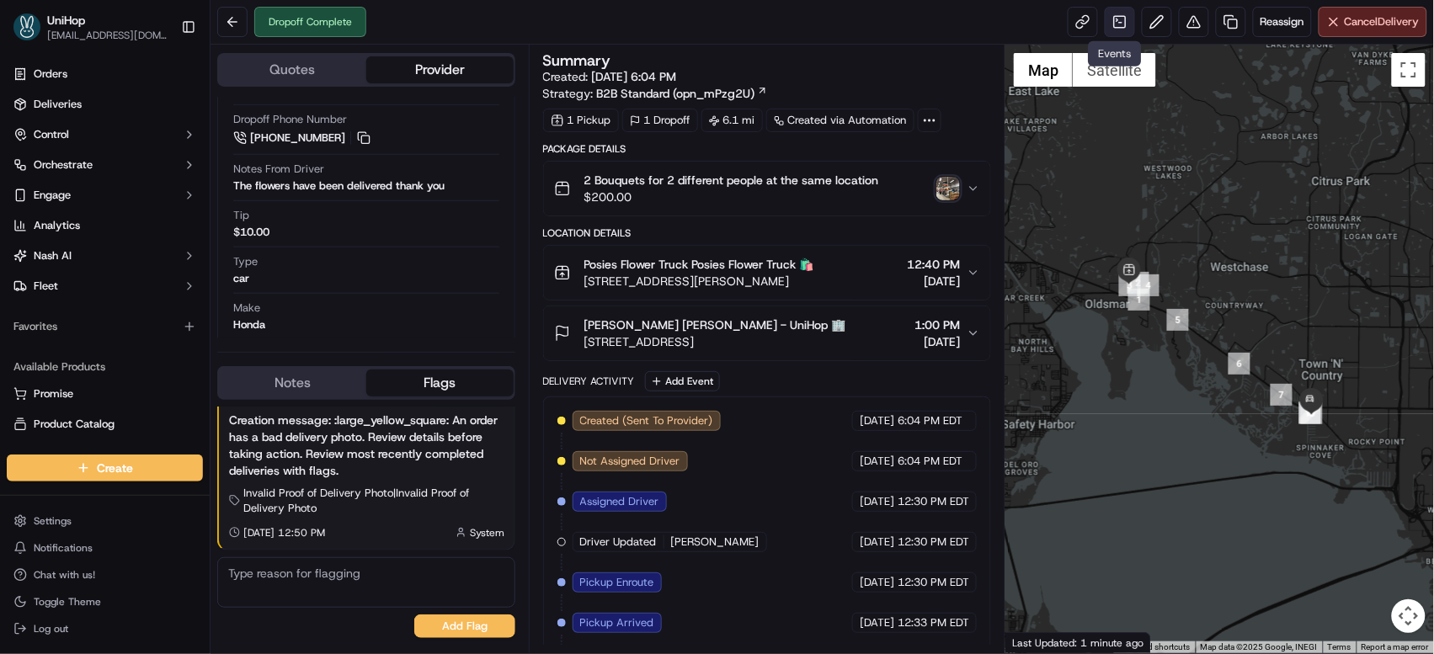
click at [1112, 26] on link at bounding box center [1120, 22] width 30 height 30
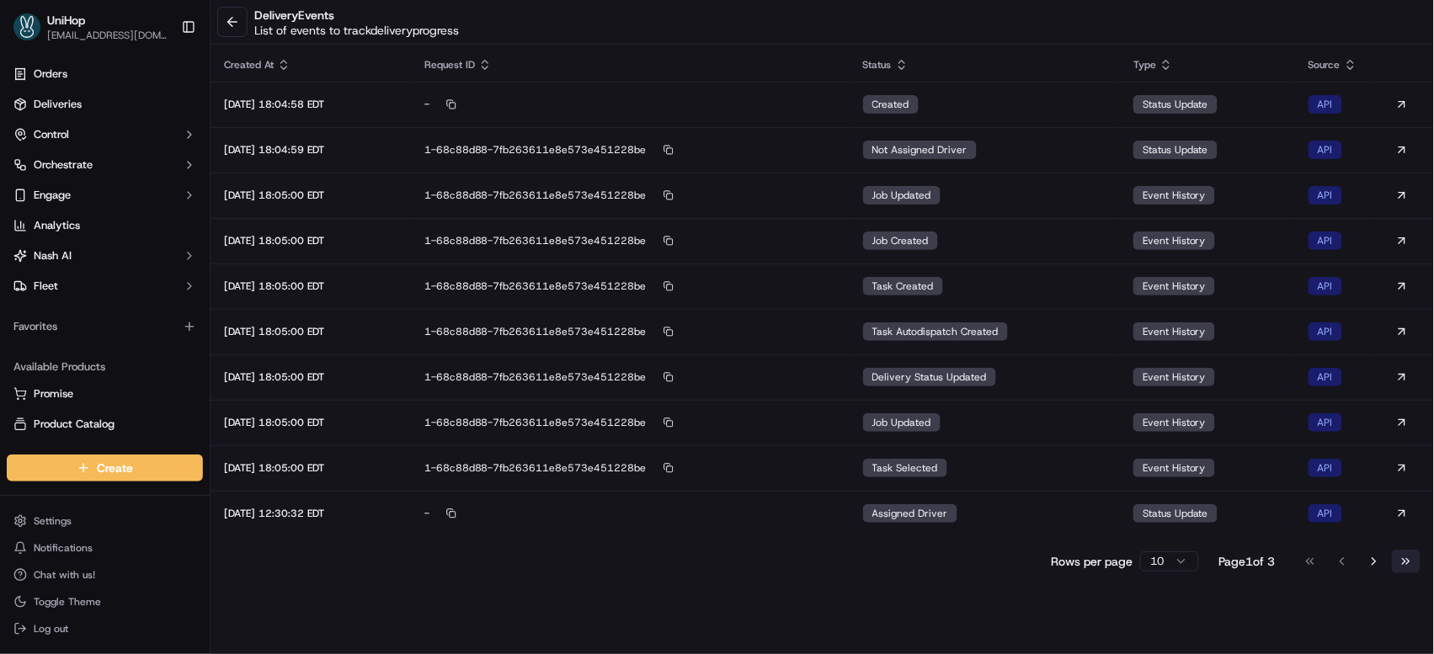
click at [1412, 566] on button "Go to last page" at bounding box center [1406, 562] width 29 height 24
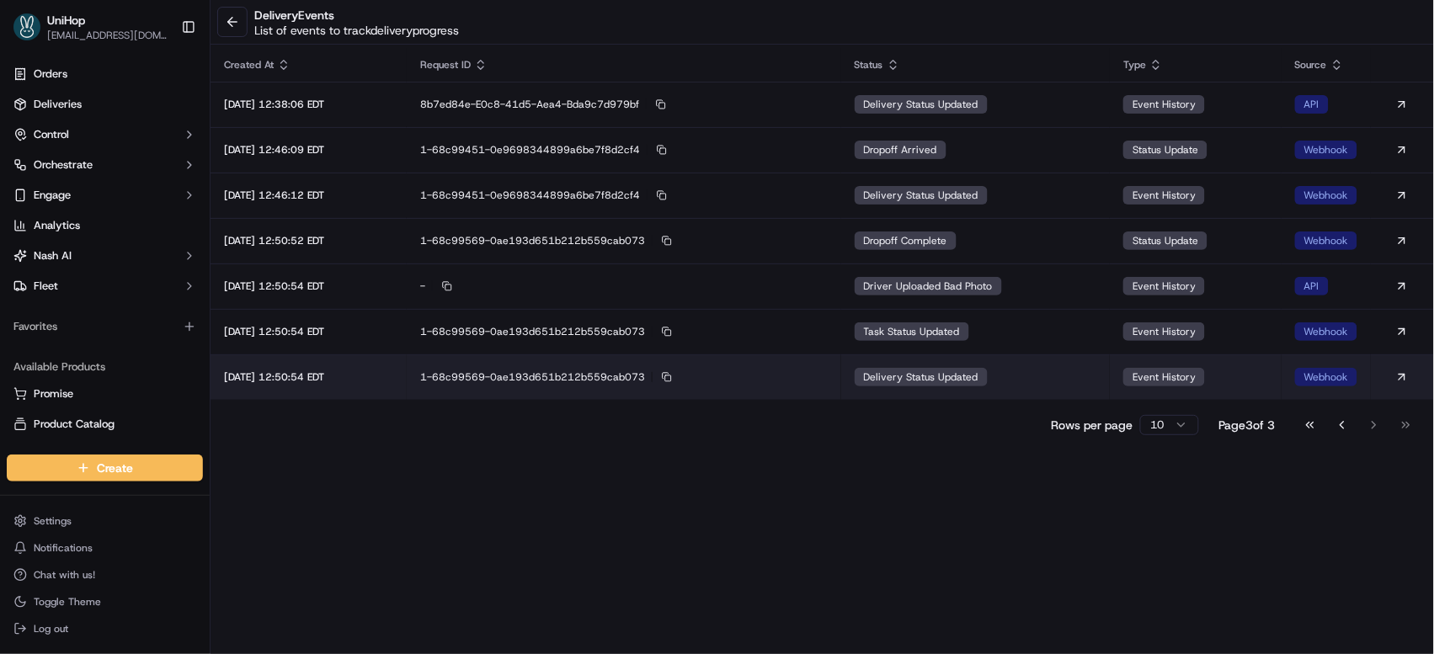
click at [961, 386] on div "delivery status updated" at bounding box center [921, 377] width 133 height 19
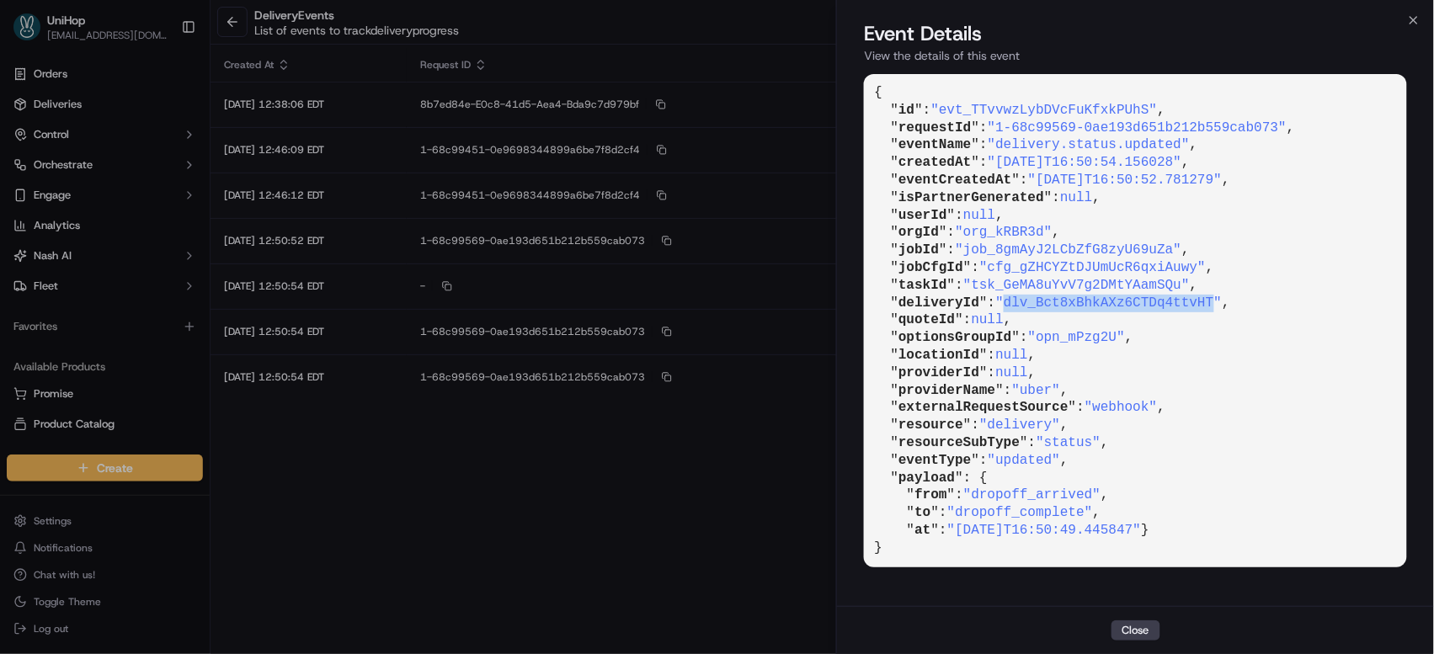
drag, startPoint x: 1015, startPoint y: 303, endPoint x: 1224, endPoint y: 299, distance: 209.7
click at [1222, 299] on span ""dlv_Bct8xBhkAXz6CTDq4ttvHT"" at bounding box center [1108, 303] width 227 height 15
copy span "dlv_Bct8xBhkAXz6CTDq4ttvHT"
